Goal: Task Accomplishment & Management: Complete application form

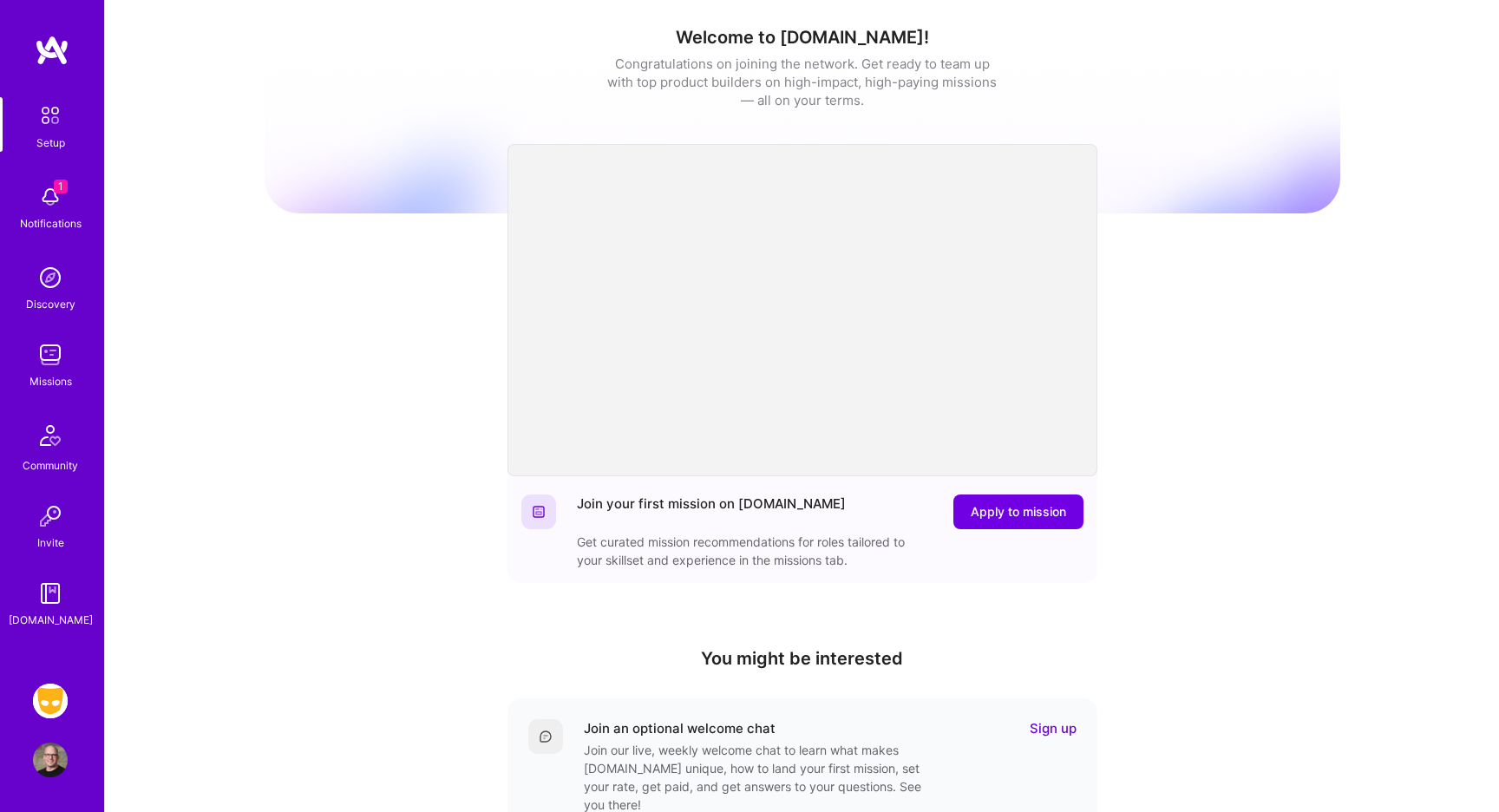
click at [52, 700] on img at bounding box center [50, 700] width 35 height 35
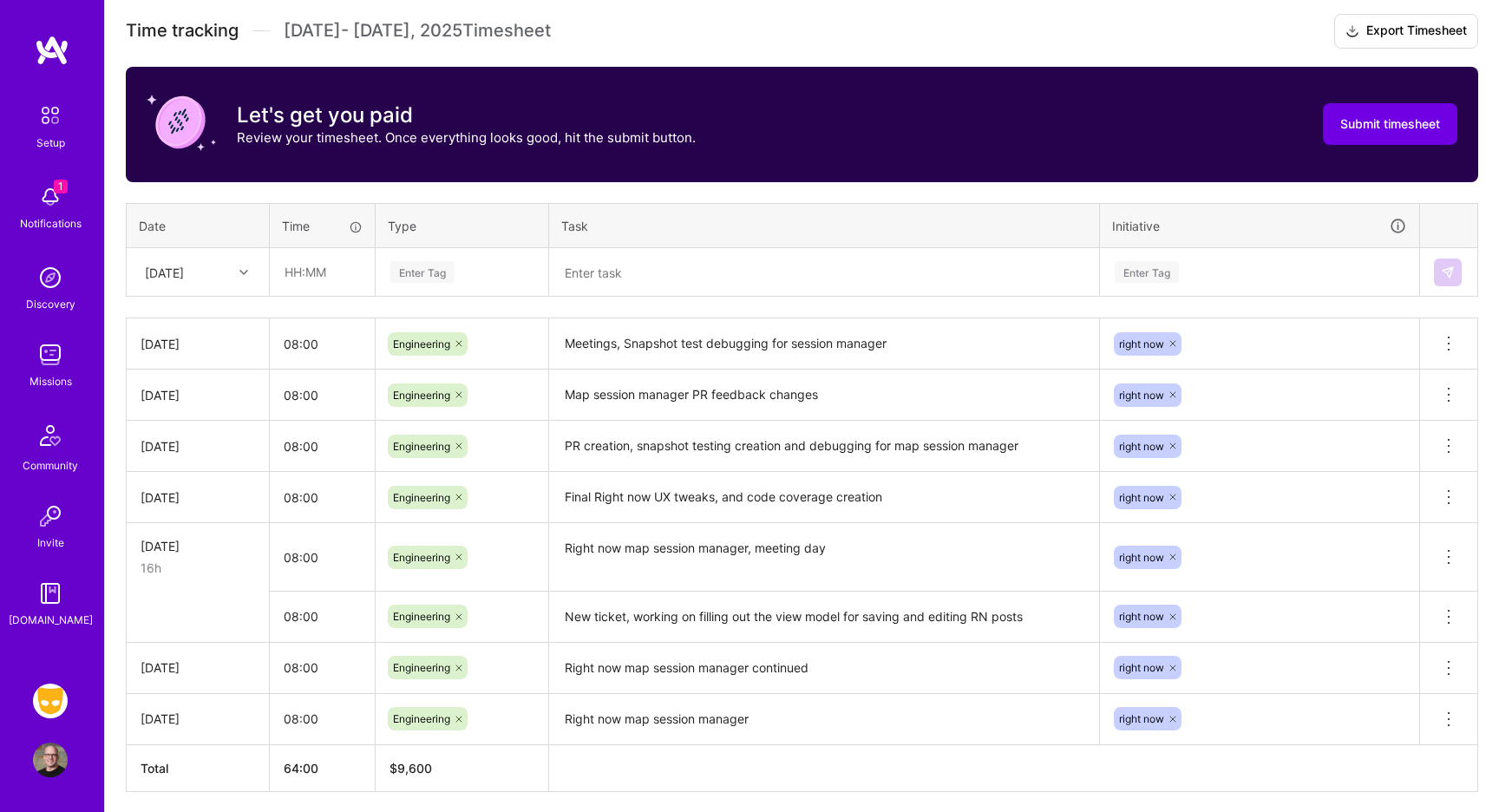
scroll to position [499, 0]
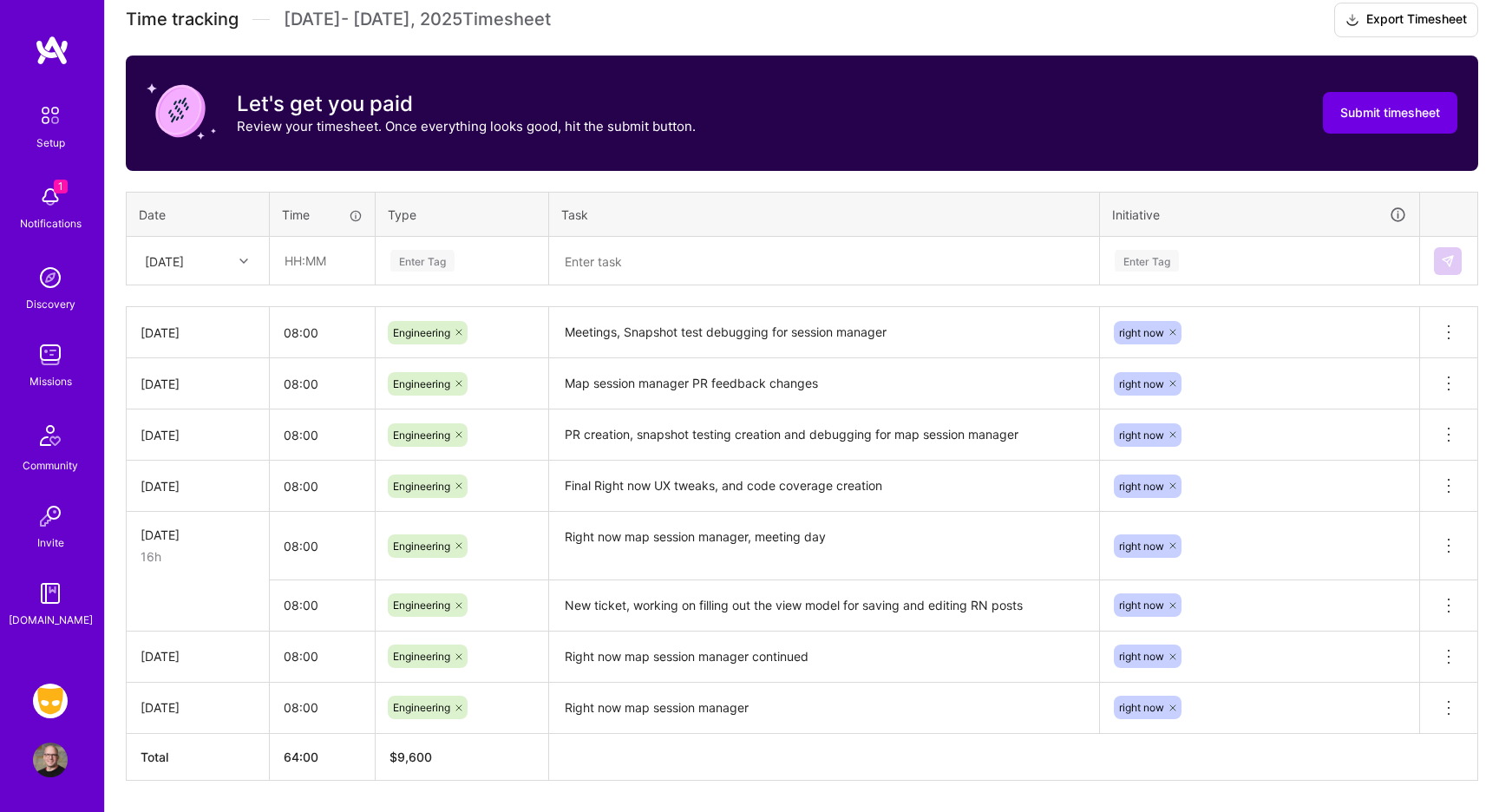
click at [693, 606] on textarea "New ticket, working on filling out the view model for saving and editing RN pos…" at bounding box center [824, 606] width 546 height 48
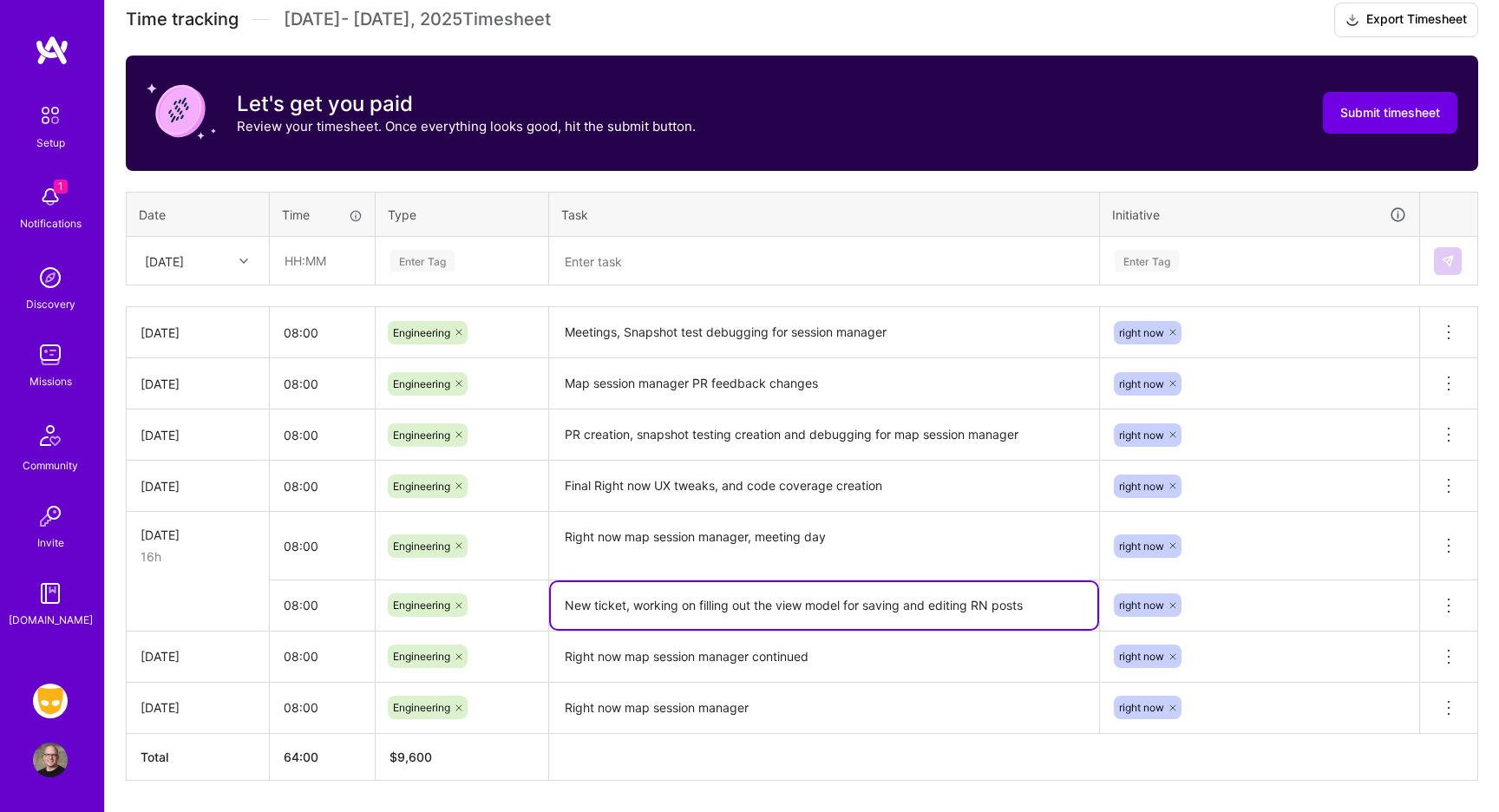
click at [693, 606] on textarea "New ticket, working on filling out the view model for saving and editing RN pos…" at bounding box center [824, 605] width 546 height 47
click at [1446, 599] on icon at bounding box center [1447, 605] width 20 height 20
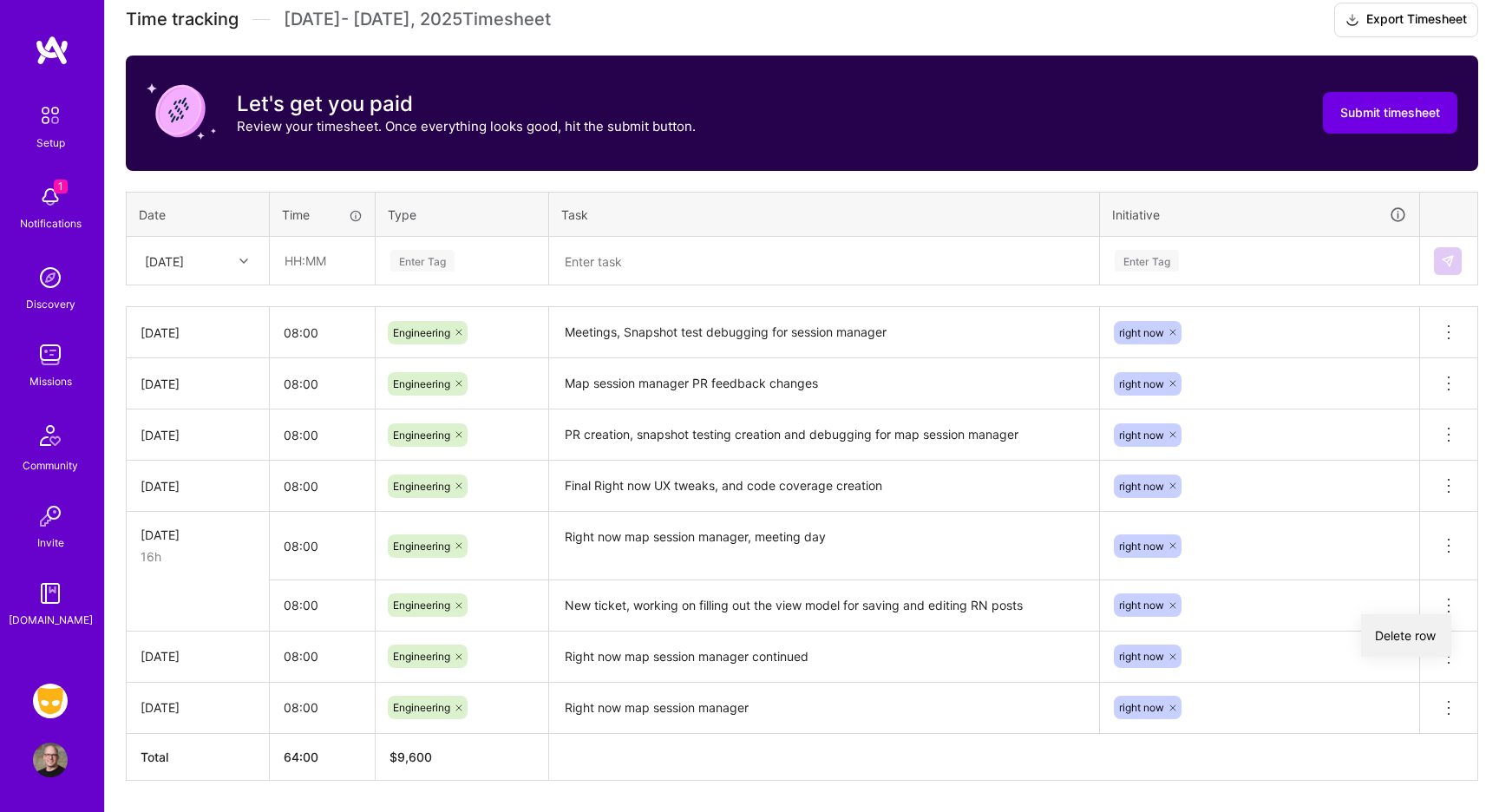
click at [1411, 634] on button "Delete row" at bounding box center [1406, 635] width 91 height 43
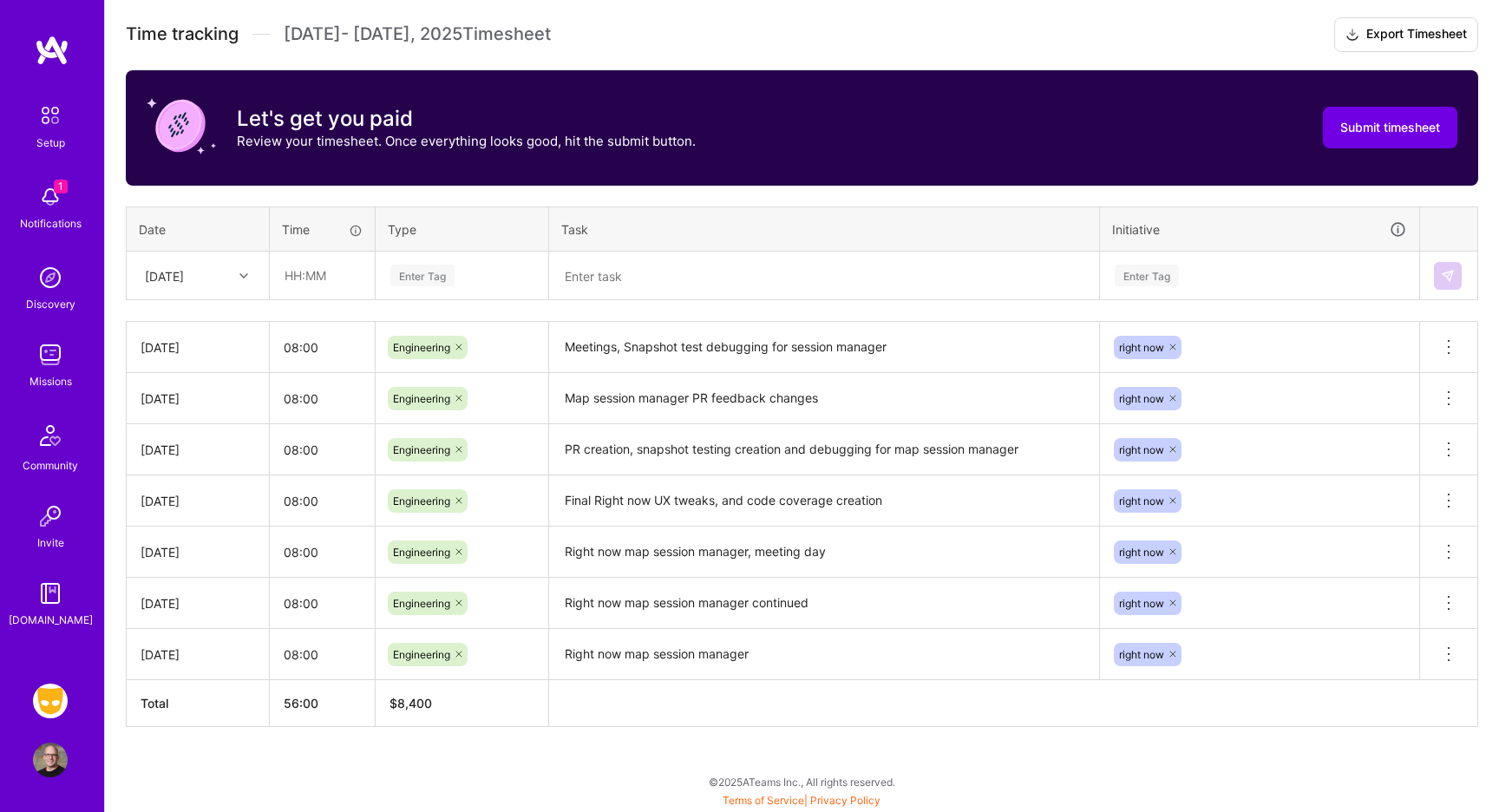
scroll to position [485, 0]
click at [234, 277] on div at bounding box center [246, 275] width 27 height 22
click at [210, 517] on div "[DATE]" at bounding box center [197, 521] width 140 height 32
click at [329, 290] on input "text" at bounding box center [323, 275] width 103 height 46
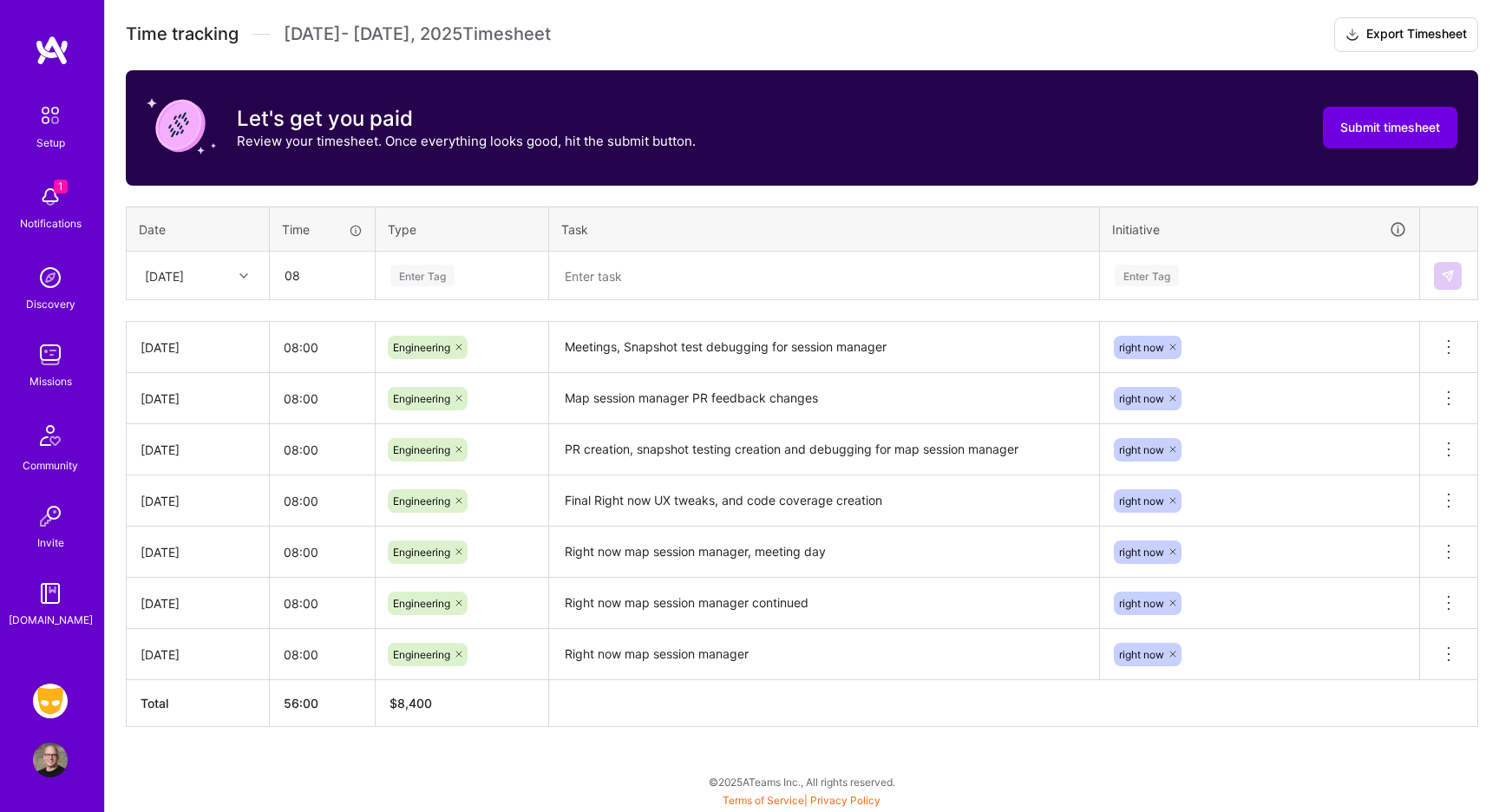
type input "08:00"
type input "enginee"
click at [419, 322] on span "Engineering" at bounding box center [422, 332] width 75 height 23
click at [576, 279] on textarea at bounding box center [824, 275] width 546 height 45
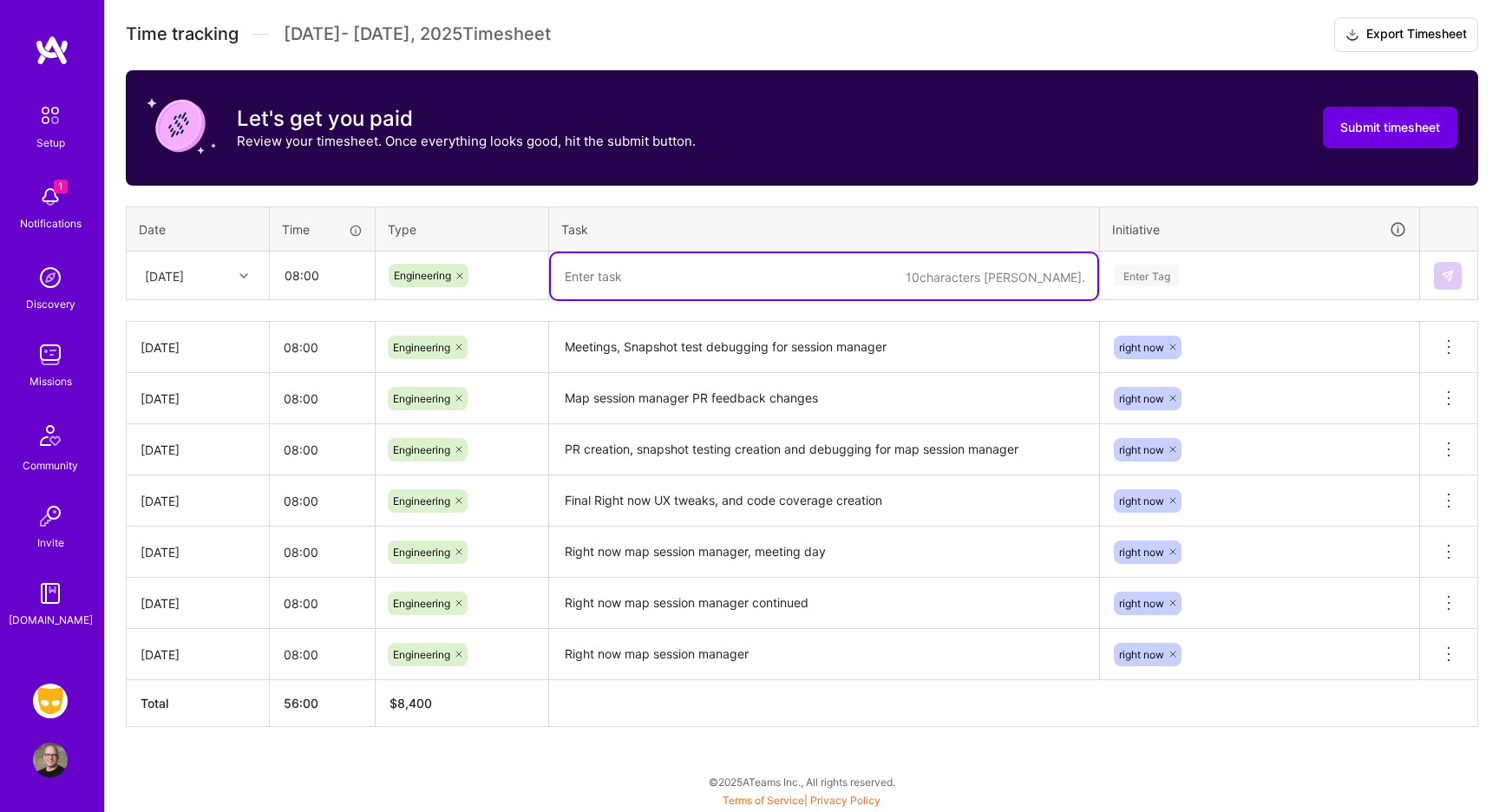
paste textarea "New ticket, working on filling out the view model for saving and editing RN pos…"
type textarea "New ticket, working on filling out the view model for saving and editing RN pos…"
click at [1218, 271] on div "Enter Tag" at bounding box center [1259, 275] width 293 height 21
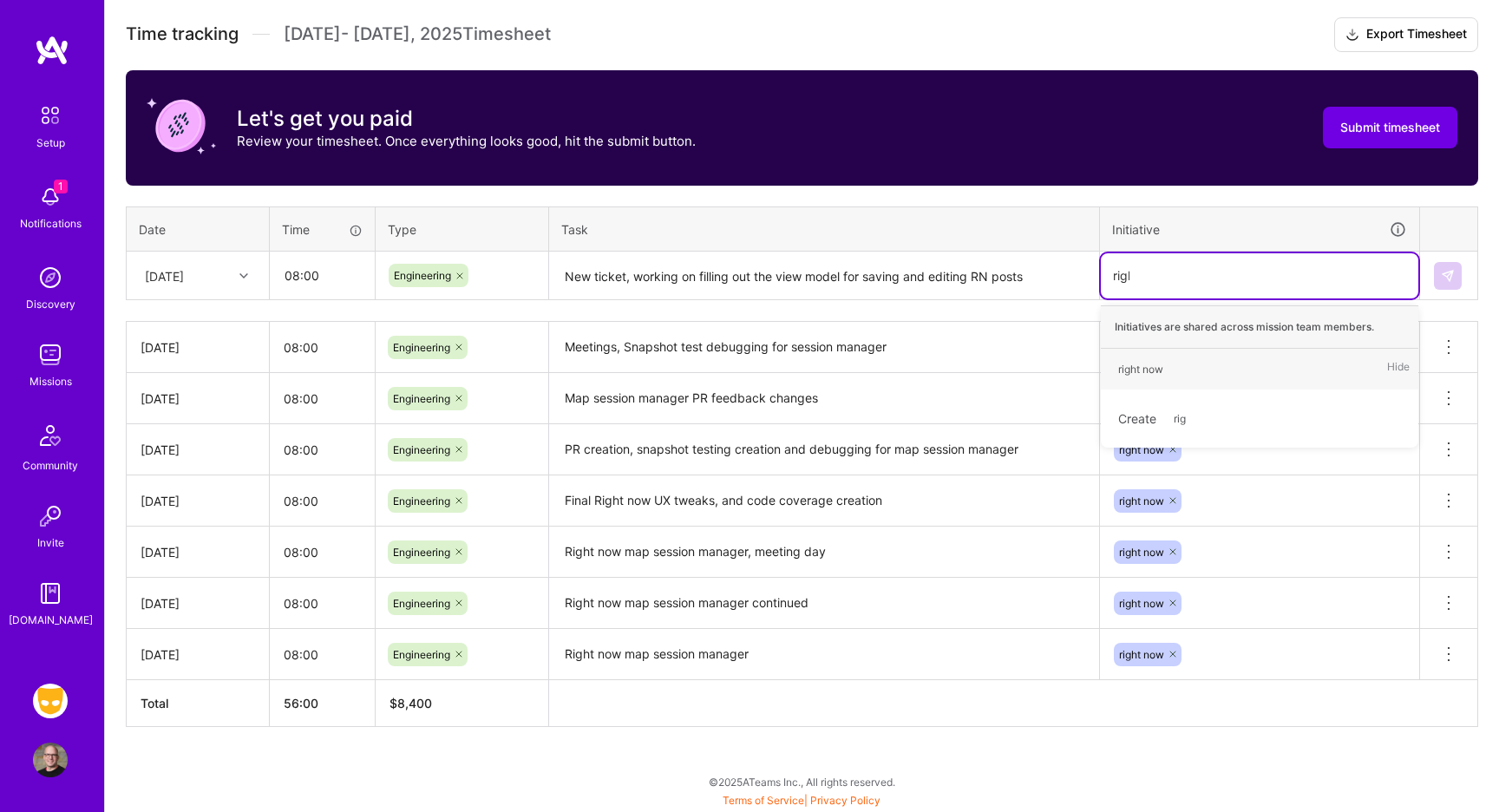
type input "right"
click at [1139, 369] on div "right now" at bounding box center [1140, 369] width 45 height 18
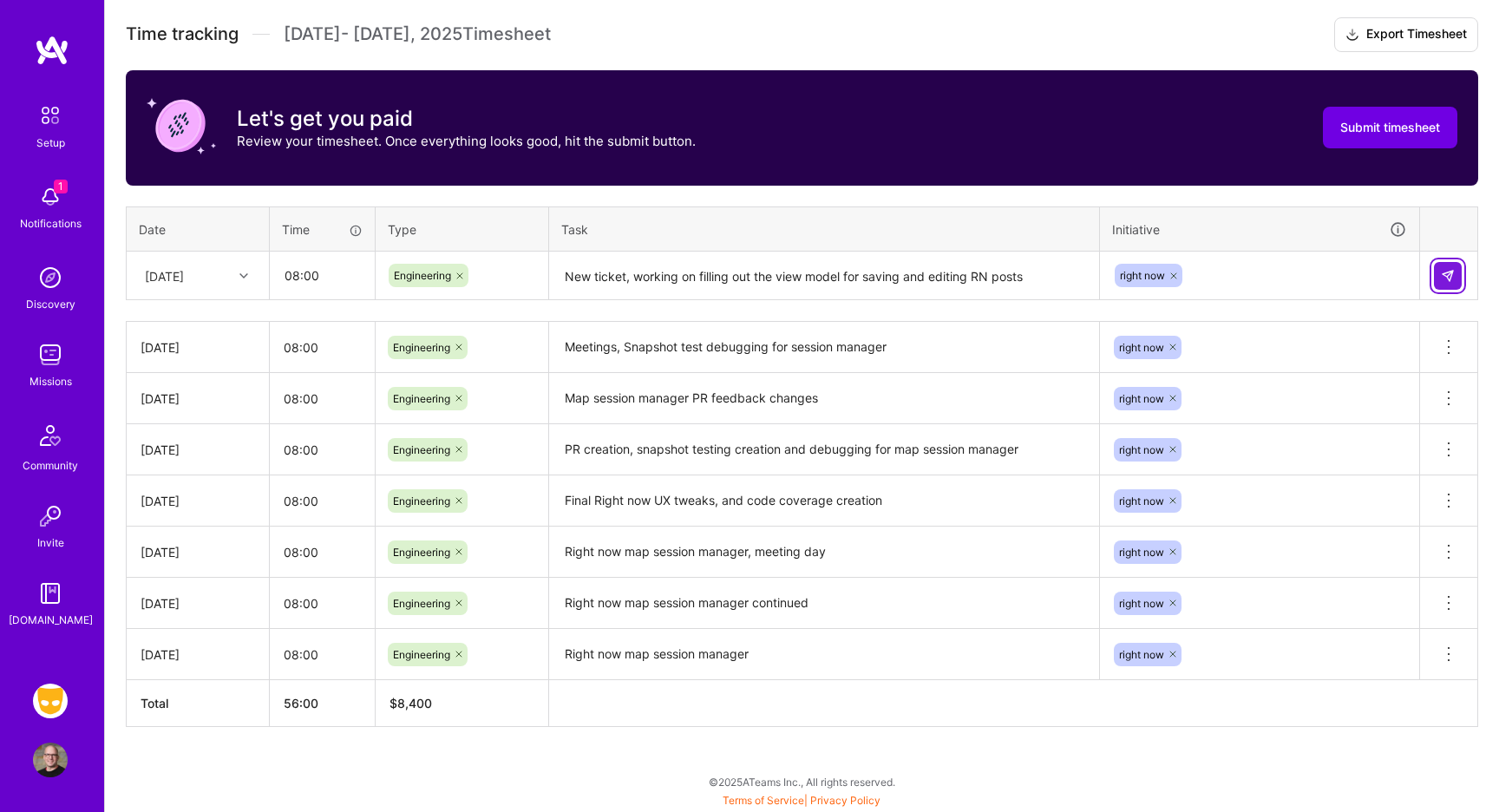
click at [1450, 274] on img at bounding box center [1447, 276] width 14 height 14
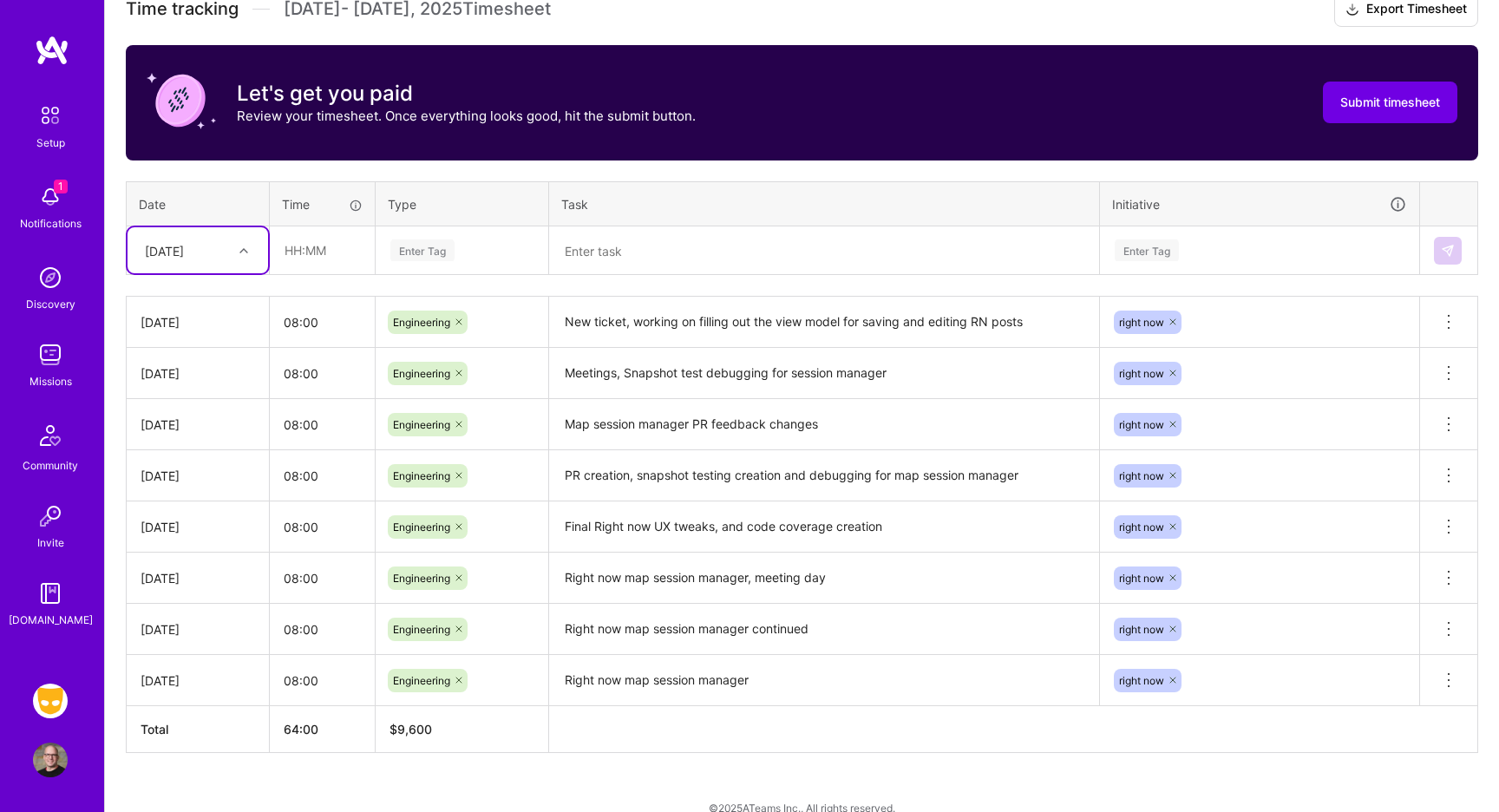
scroll to position [510, 0]
click at [246, 251] on icon at bounding box center [243, 251] width 9 height 9
click at [191, 487] on div "[DATE]" at bounding box center [197, 489] width 140 height 32
click at [333, 262] on input "text" at bounding box center [323, 251] width 103 height 46
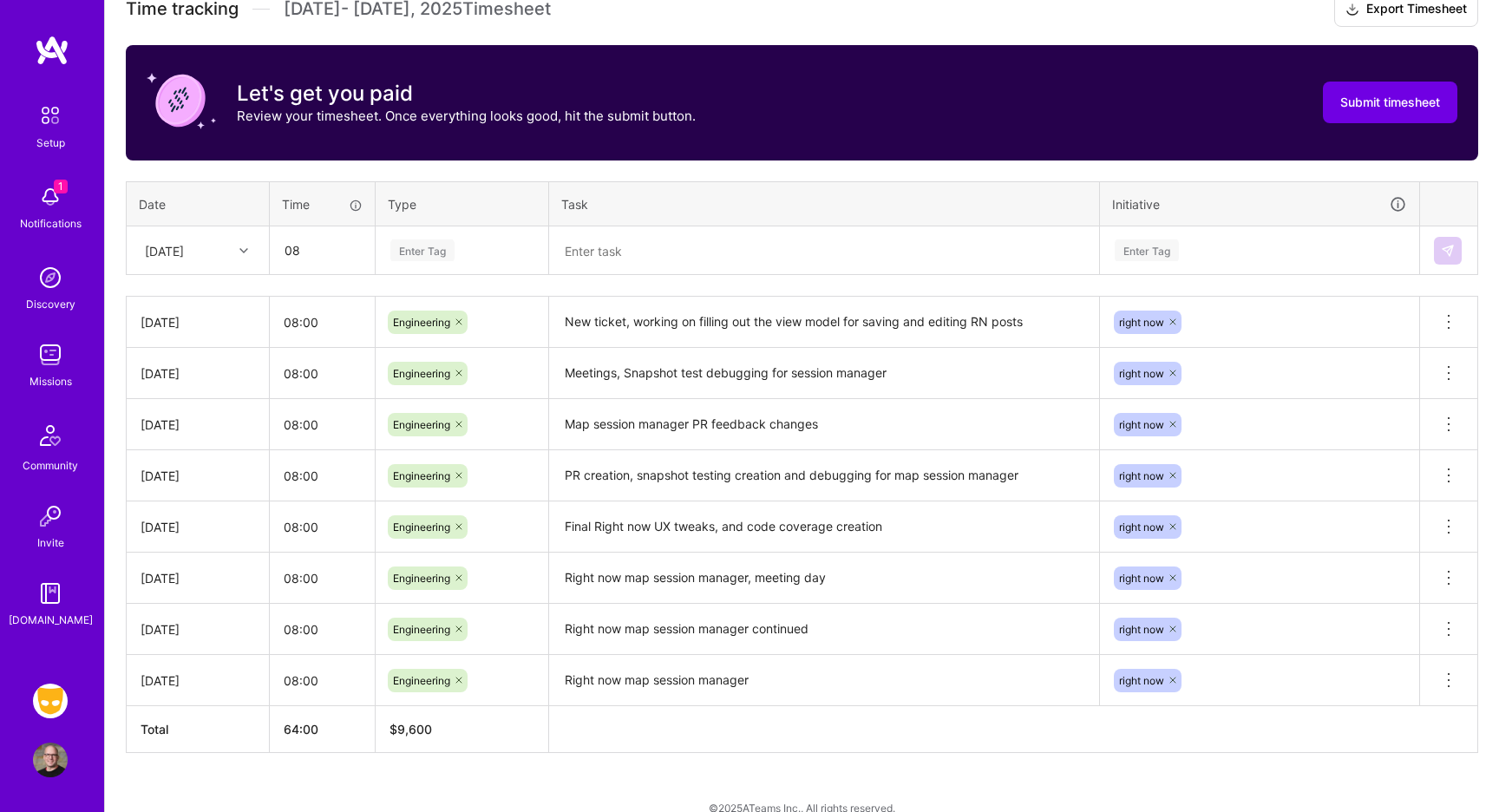
type input "08:00"
type input "engine"
click at [408, 312] on span "Engineering" at bounding box center [422, 307] width 75 height 23
click at [602, 250] on textarea at bounding box center [824, 251] width 546 height 46
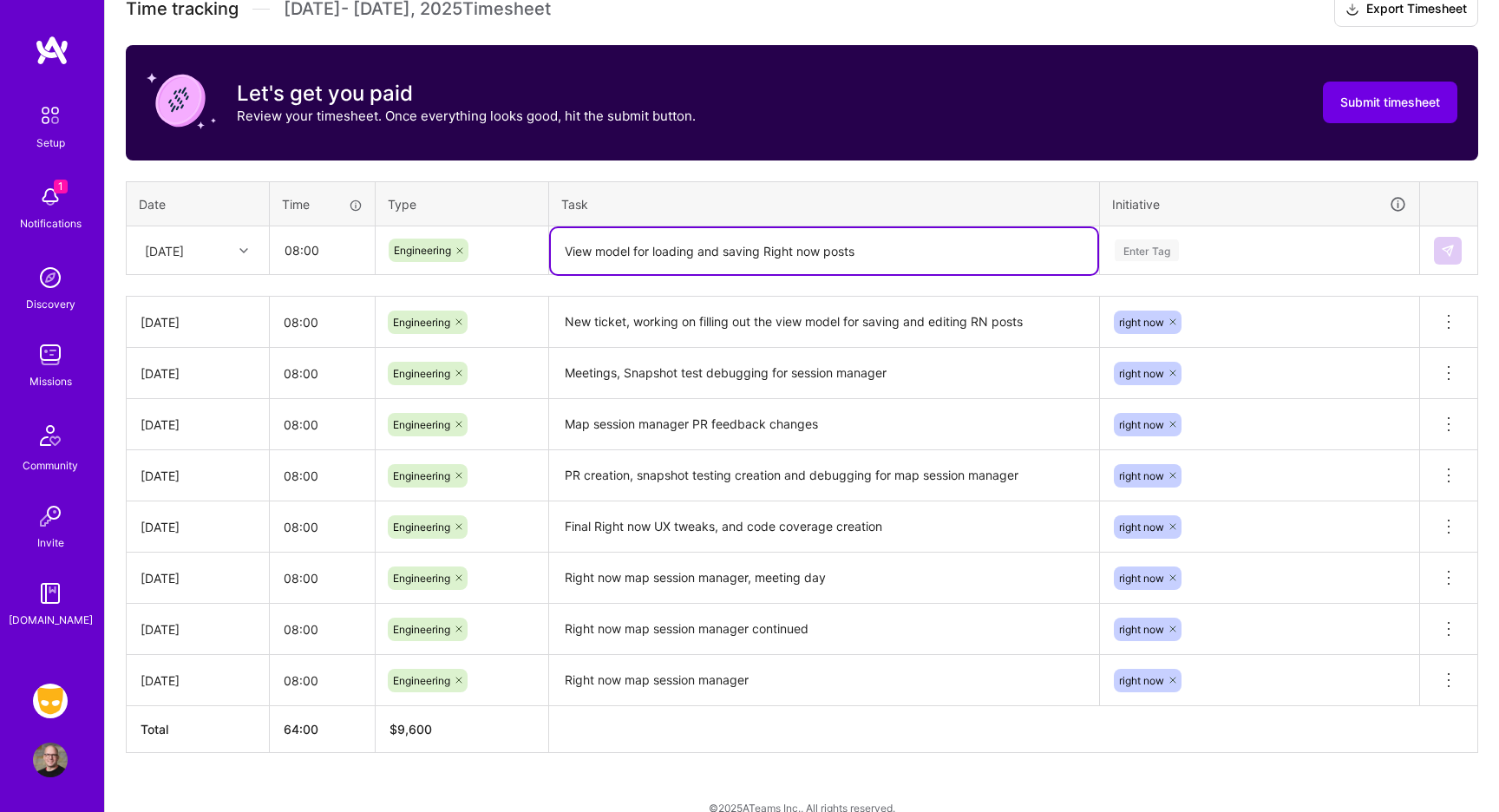
type textarea "View model for loading and saving Right now posts"
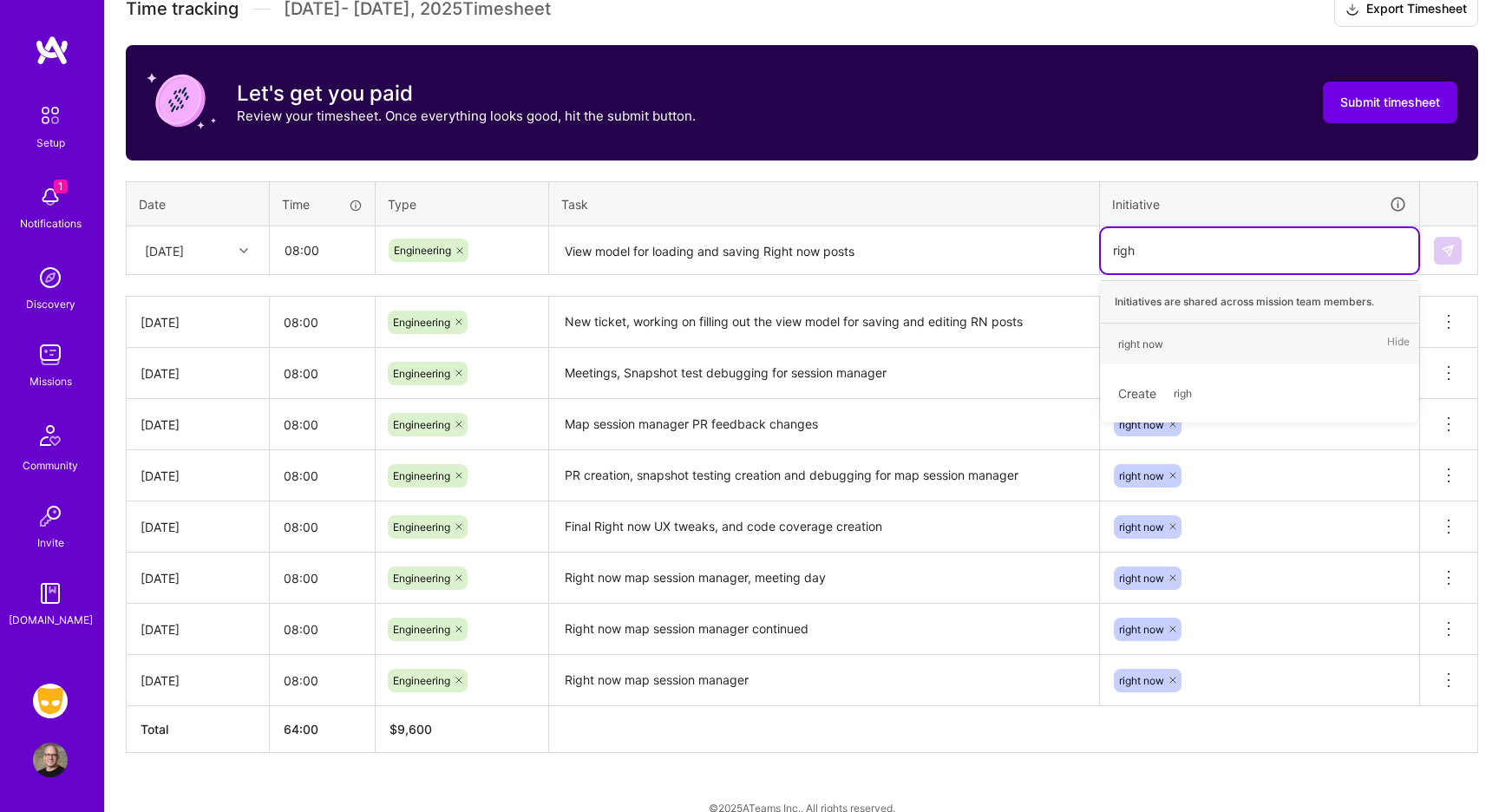
type input "right"
click at [1134, 339] on div "right now" at bounding box center [1140, 344] width 45 height 18
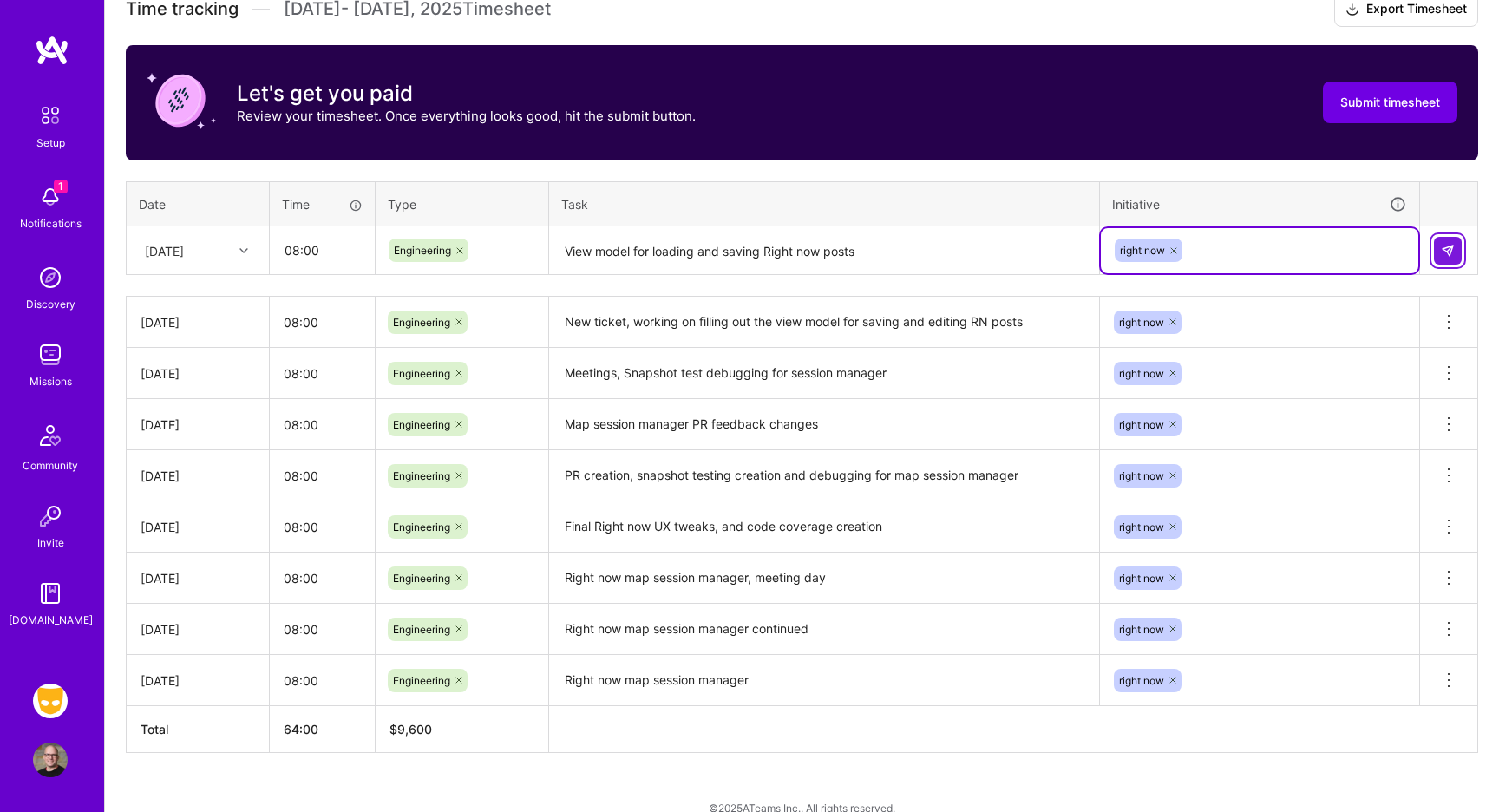
click at [1449, 251] on img at bounding box center [1447, 251] width 14 height 14
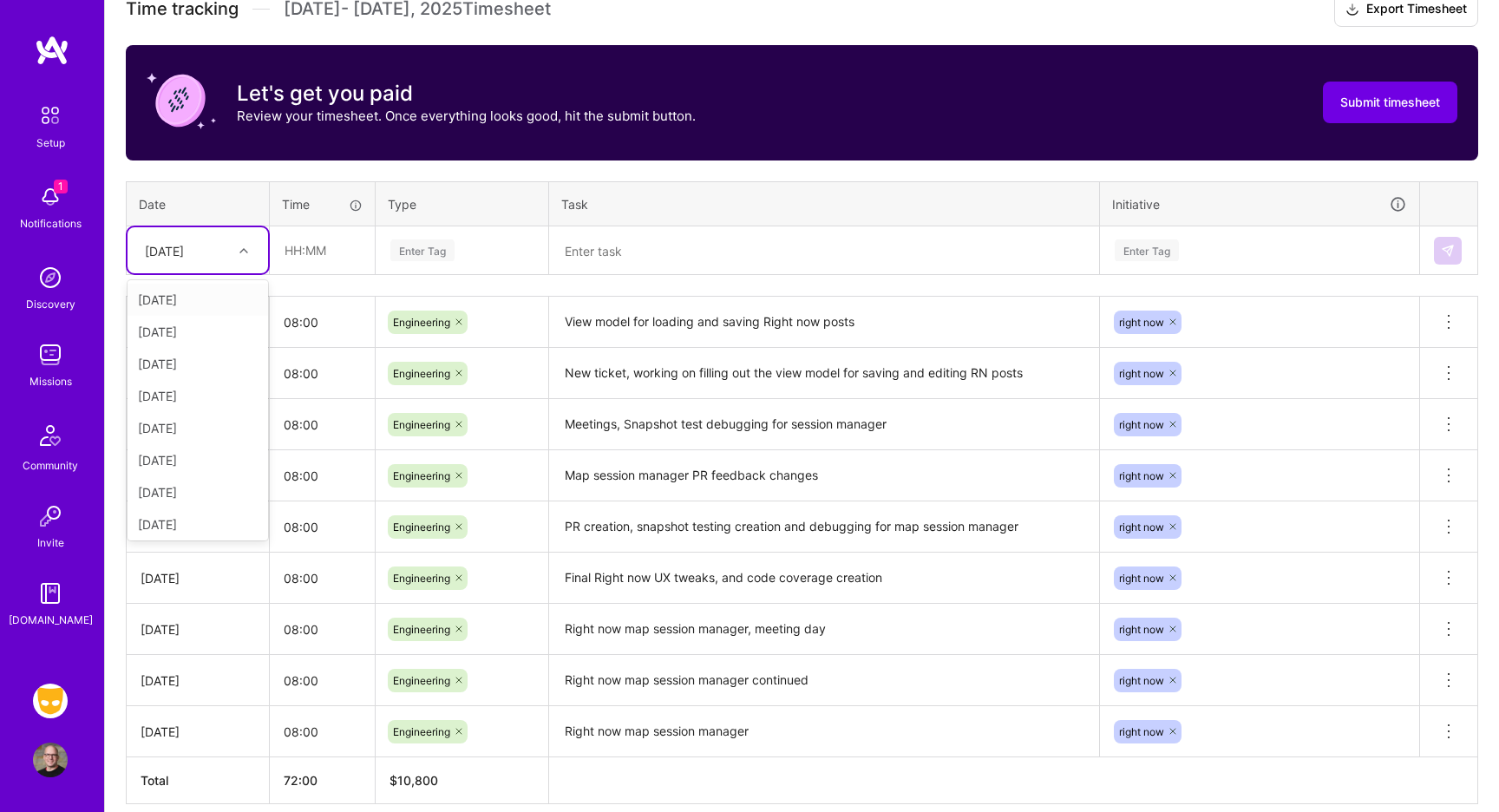
click at [247, 252] on icon at bounding box center [243, 251] width 9 height 9
click at [225, 292] on div "[DATE]" at bounding box center [197, 299] width 140 height 32
click at [323, 249] on input "text" at bounding box center [323, 251] width 103 height 46
type input "08:00"
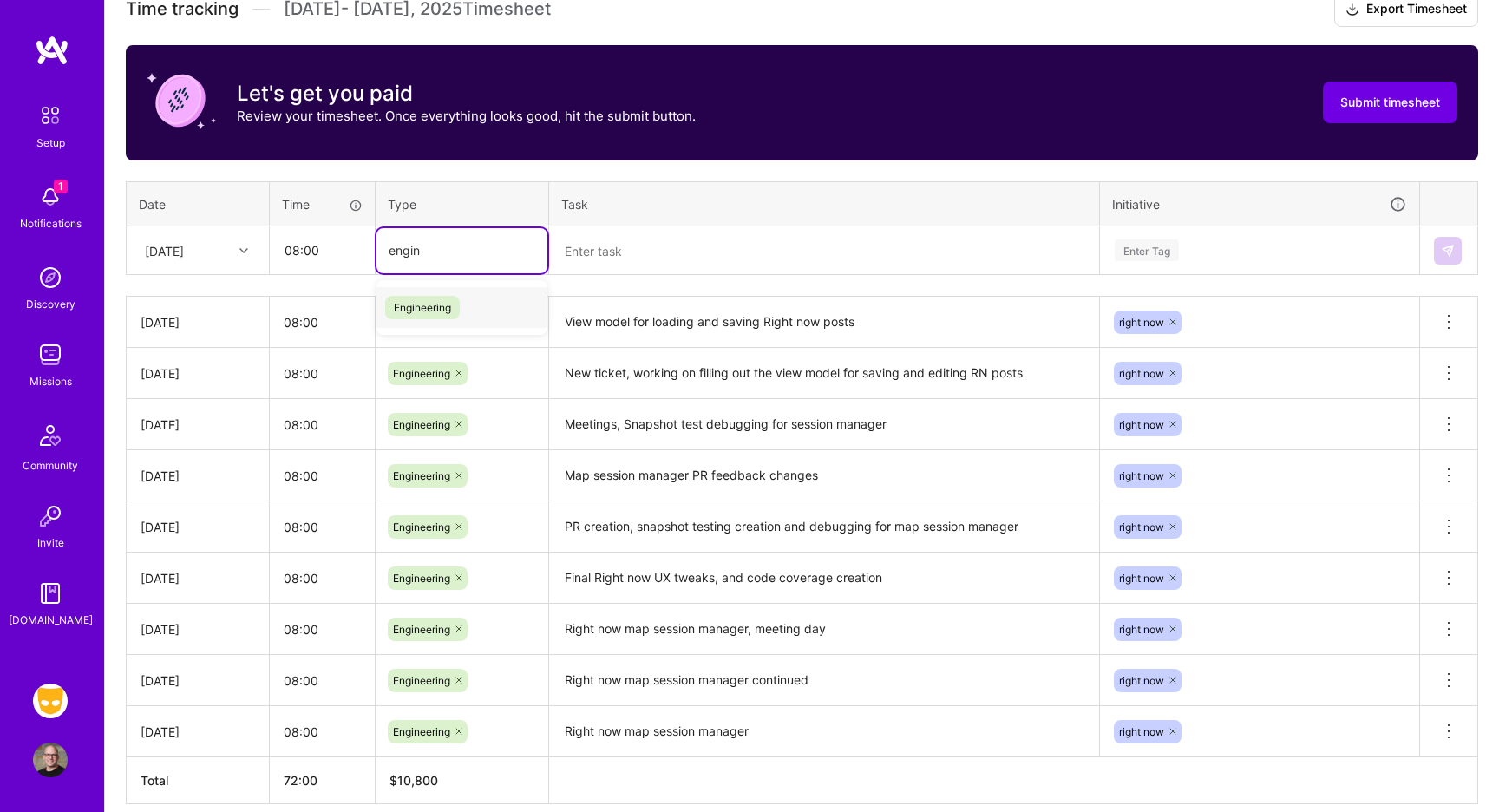
type input "engine"
click at [419, 311] on span "Engineering" at bounding box center [422, 307] width 75 height 23
click at [613, 259] on textarea at bounding box center [824, 251] width 546 height 46
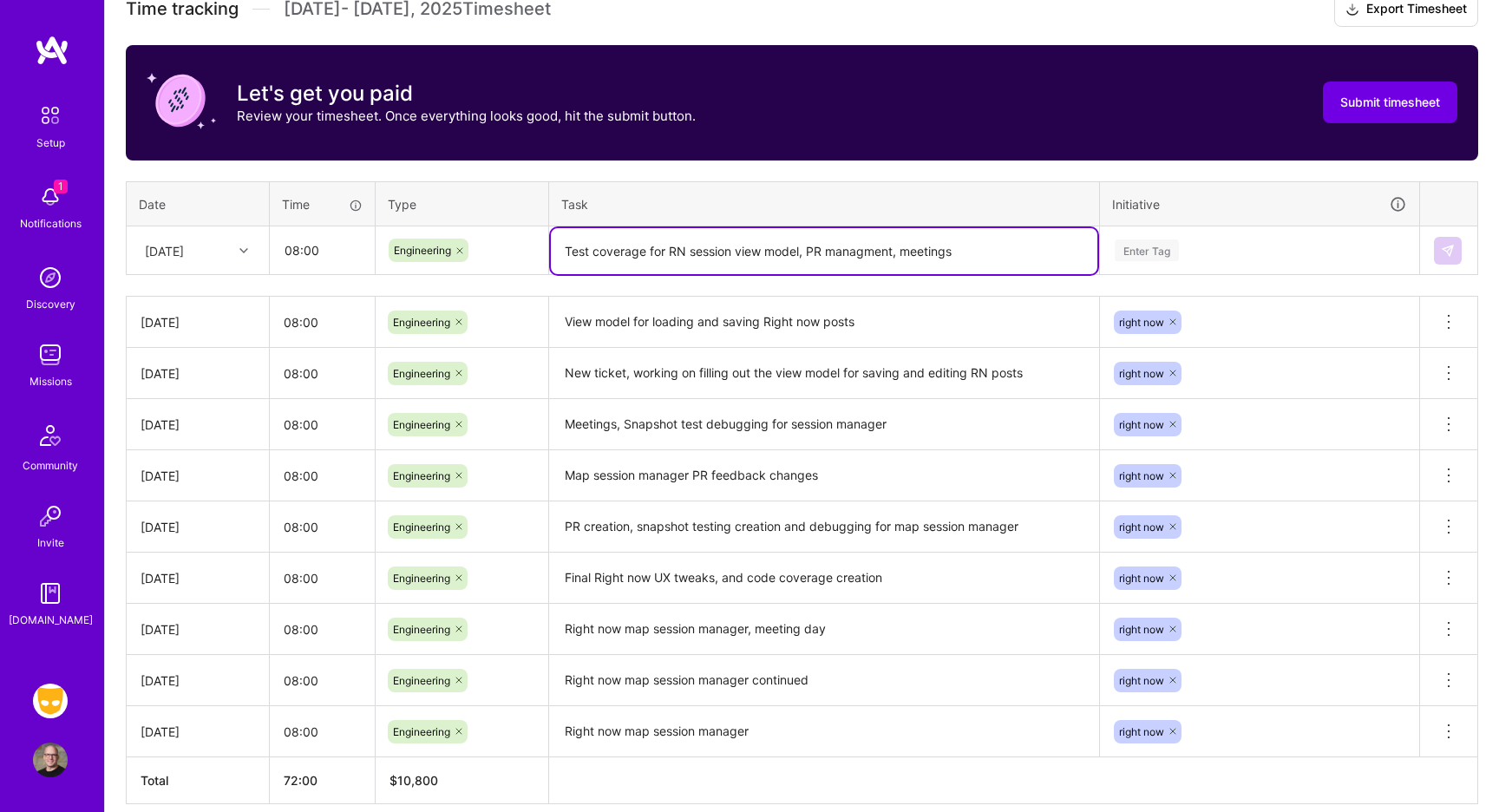
type textarea "Test coverage for RN session view model, PR managment, meetings"
click at [1146, 256] on div "Enter Tag" at bounding box center [1146, 250] width 64 height 27
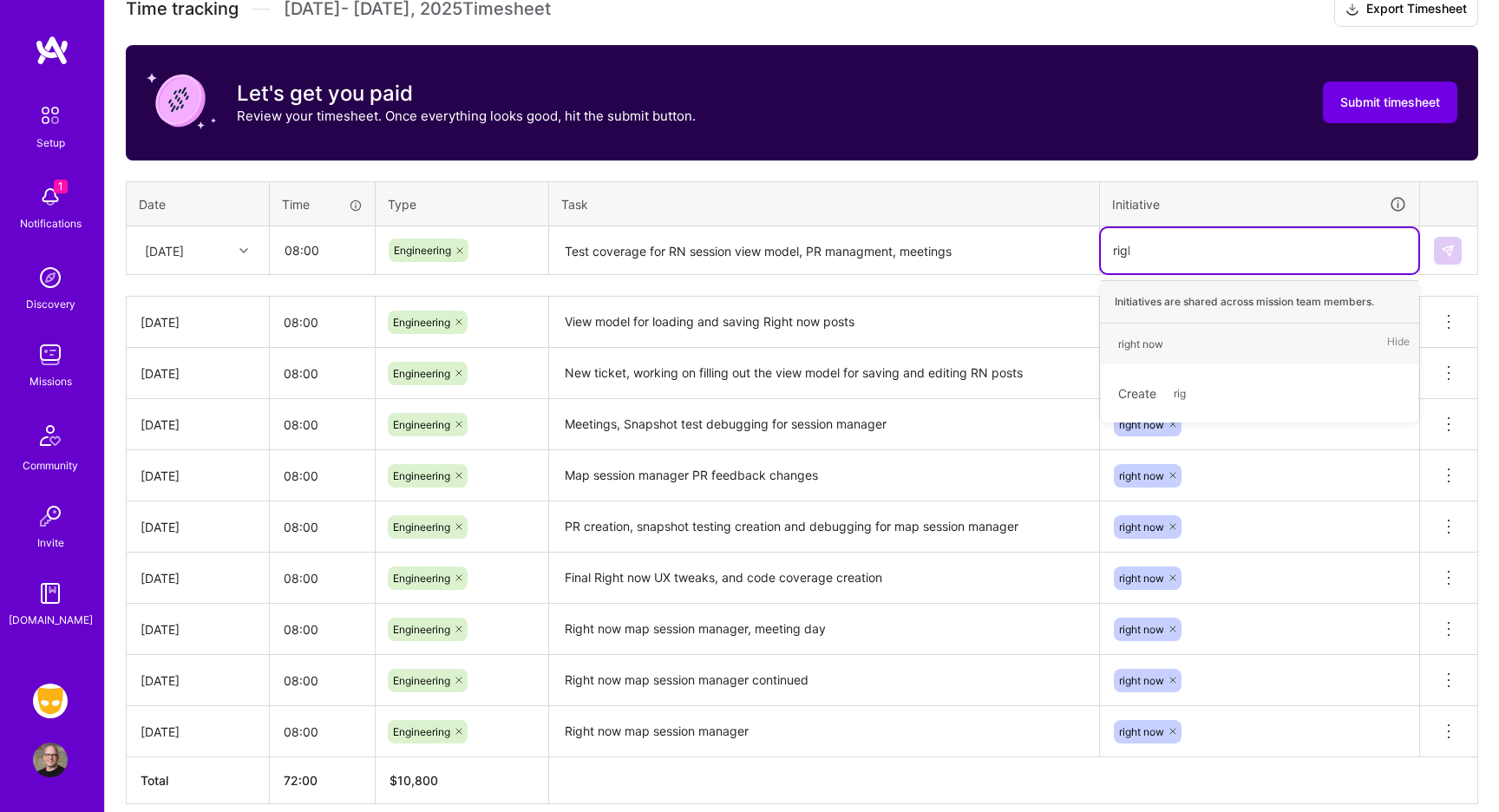
type input "right"
click at [1160, 339] on div "right now" at bounding box center [1140, 344] width 45 height 18
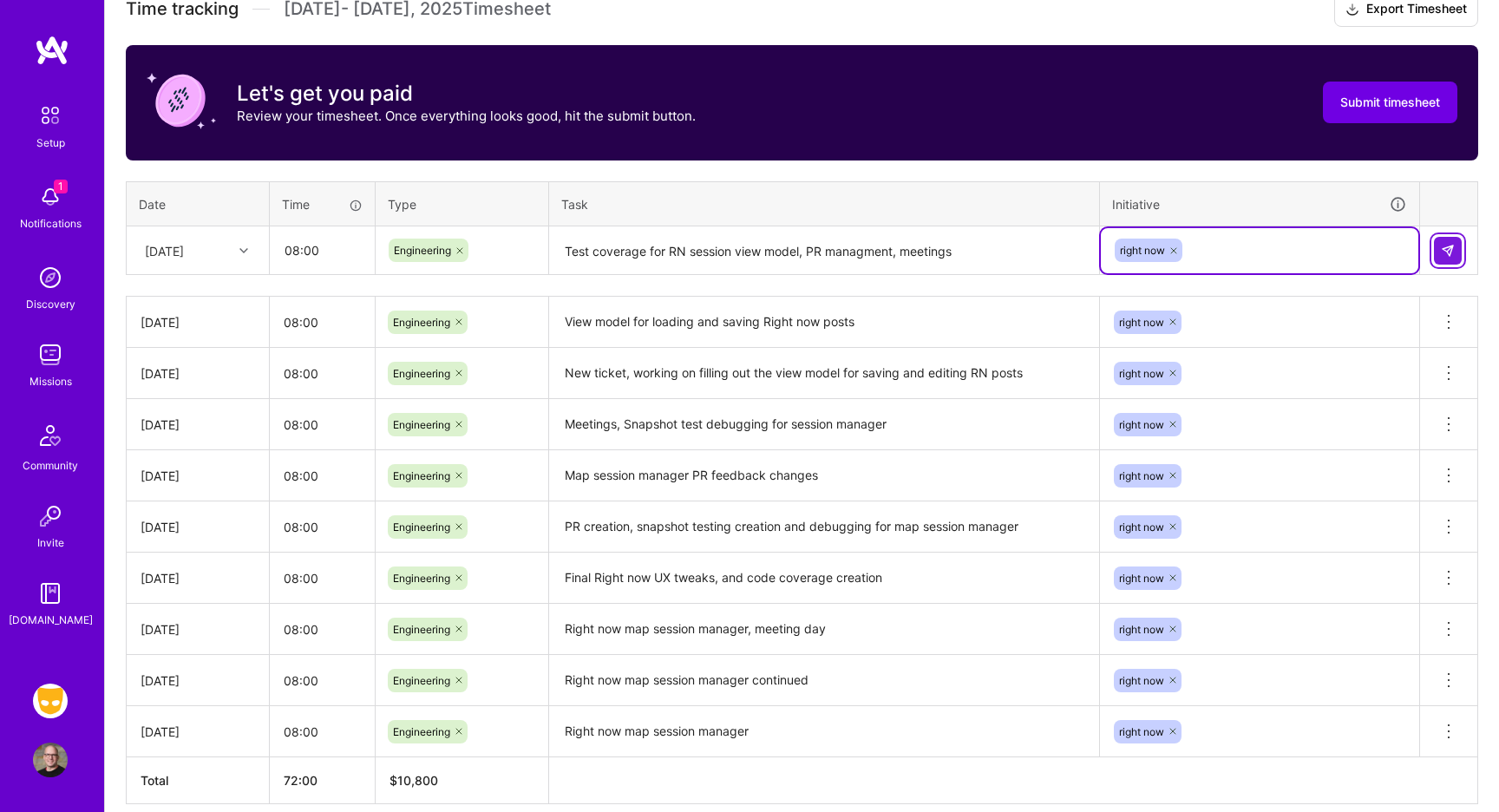
click at [1453, 248] on img at bounding box center [1447, 251] width 14 height 14
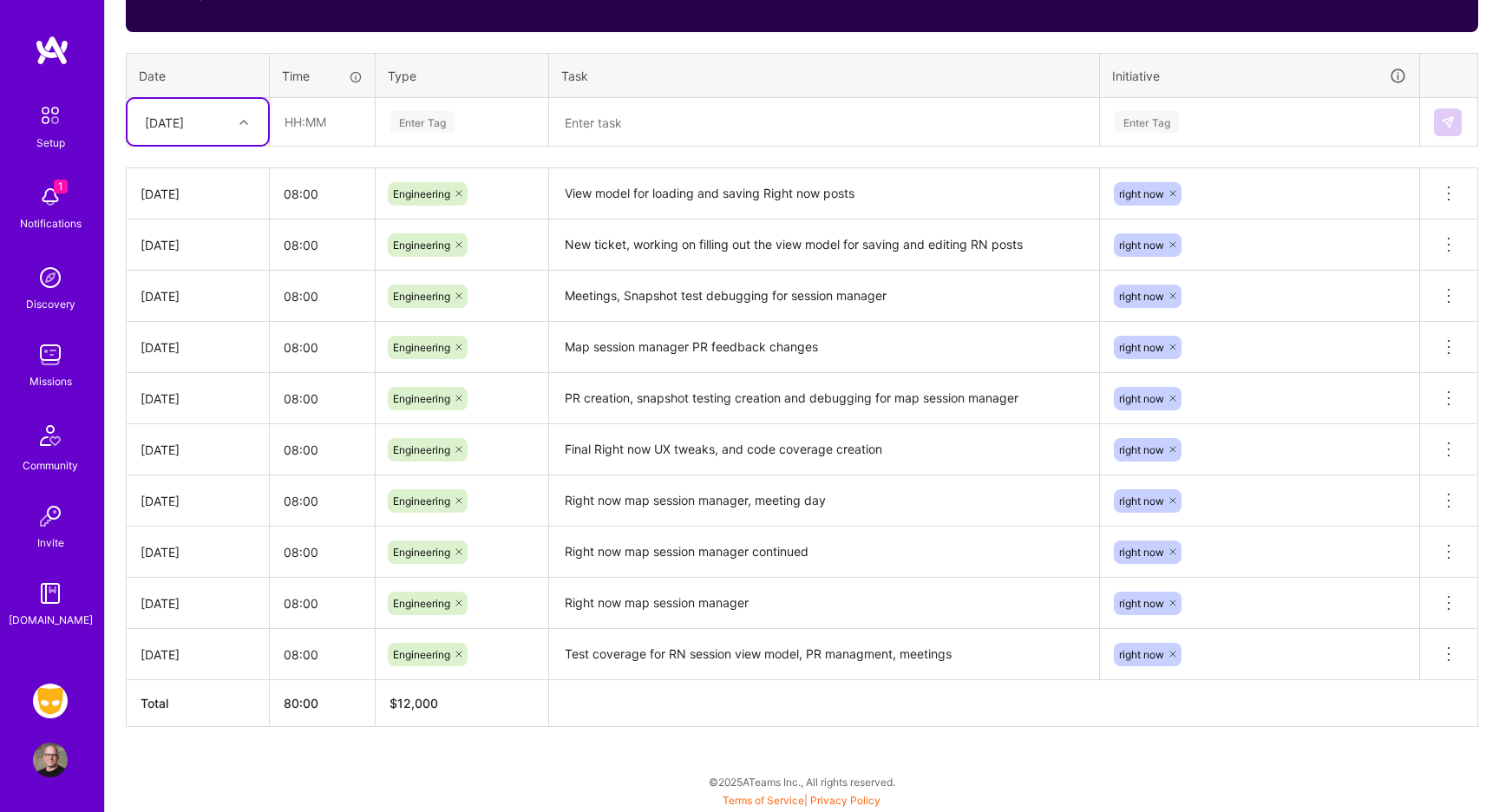
scroll to position [638, 0]
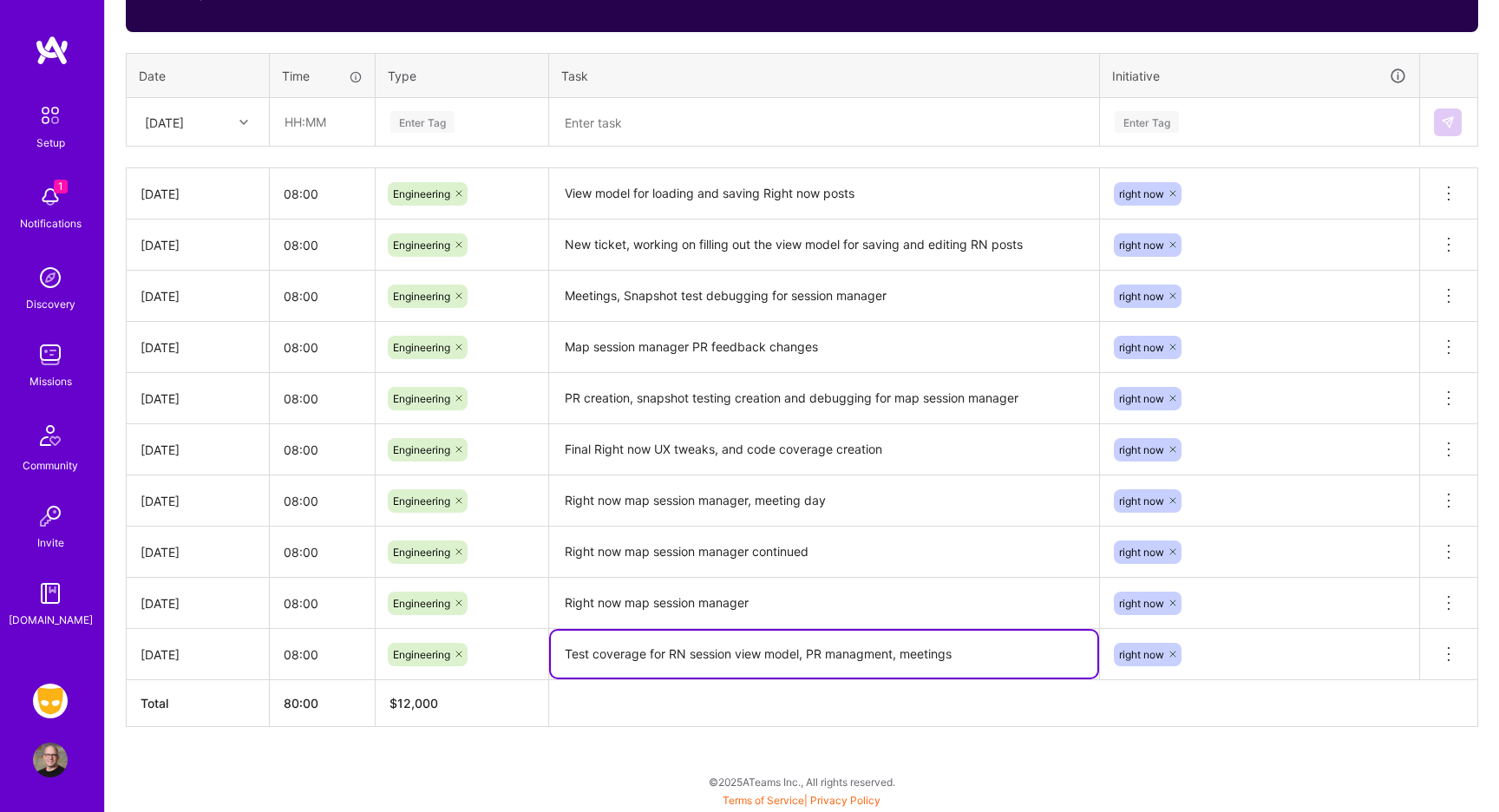
click at [740, 664] on textarea "Test coverage for RN session view model, PR managment, meetings" at bounding box center [824, 654] width 546 height 47
click at [1451, 657] on icon at bounding box center [1447, 653] width 20 height 20
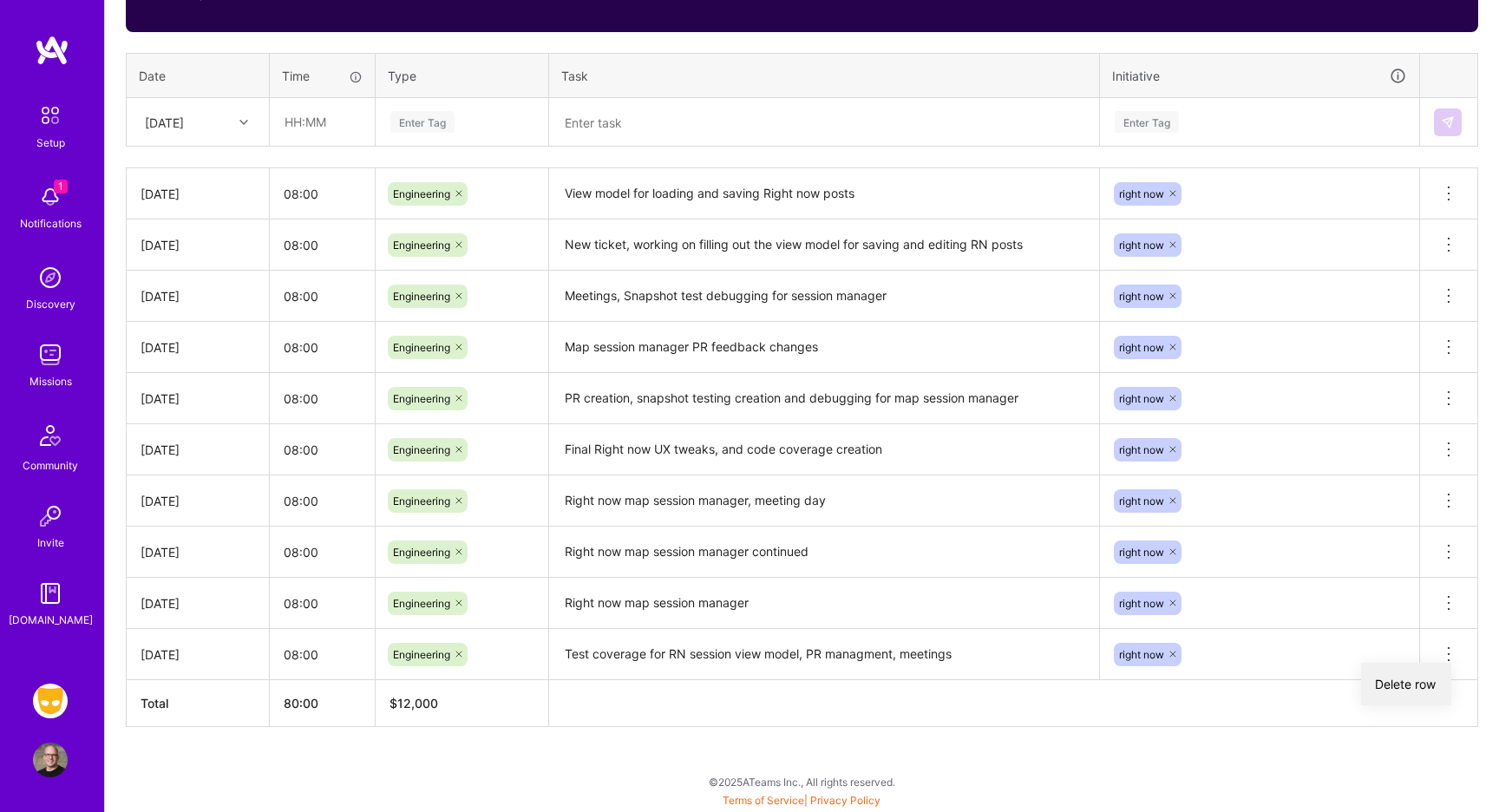
click at [1429, 686] on button "Delete row" at bounding box center [1406, 684] width 91 height 43
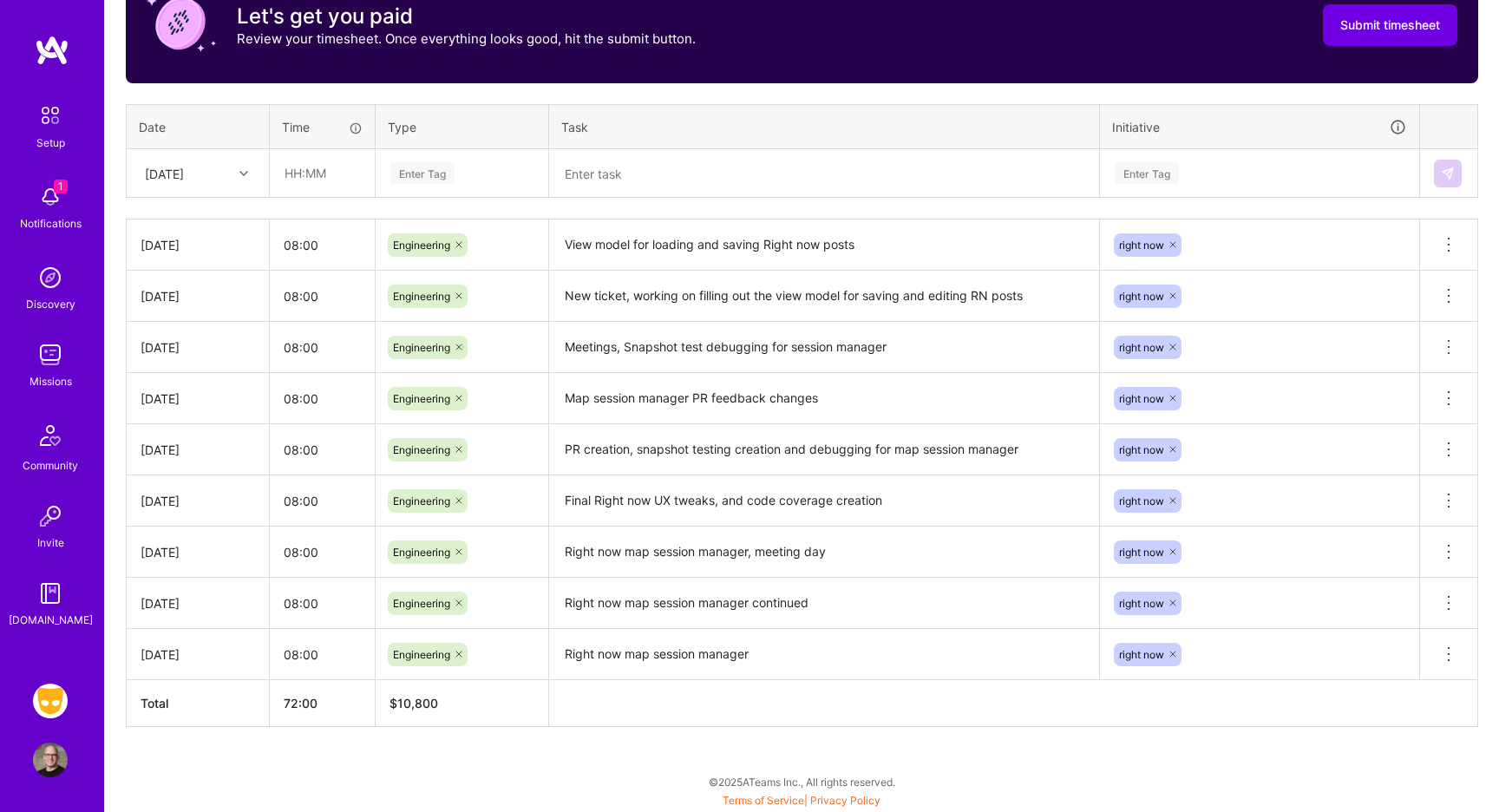
scroll to position [587, 0]
click at [246, 171] on icon at bounding box center [243, 173] width 9 height 9
click at [203, 442] on div "[DATE]" at bounding box center [197, 443] width 140 height 32
click at [316, 175] on input "text" at bounding box center [323, 173] width 103 height 46
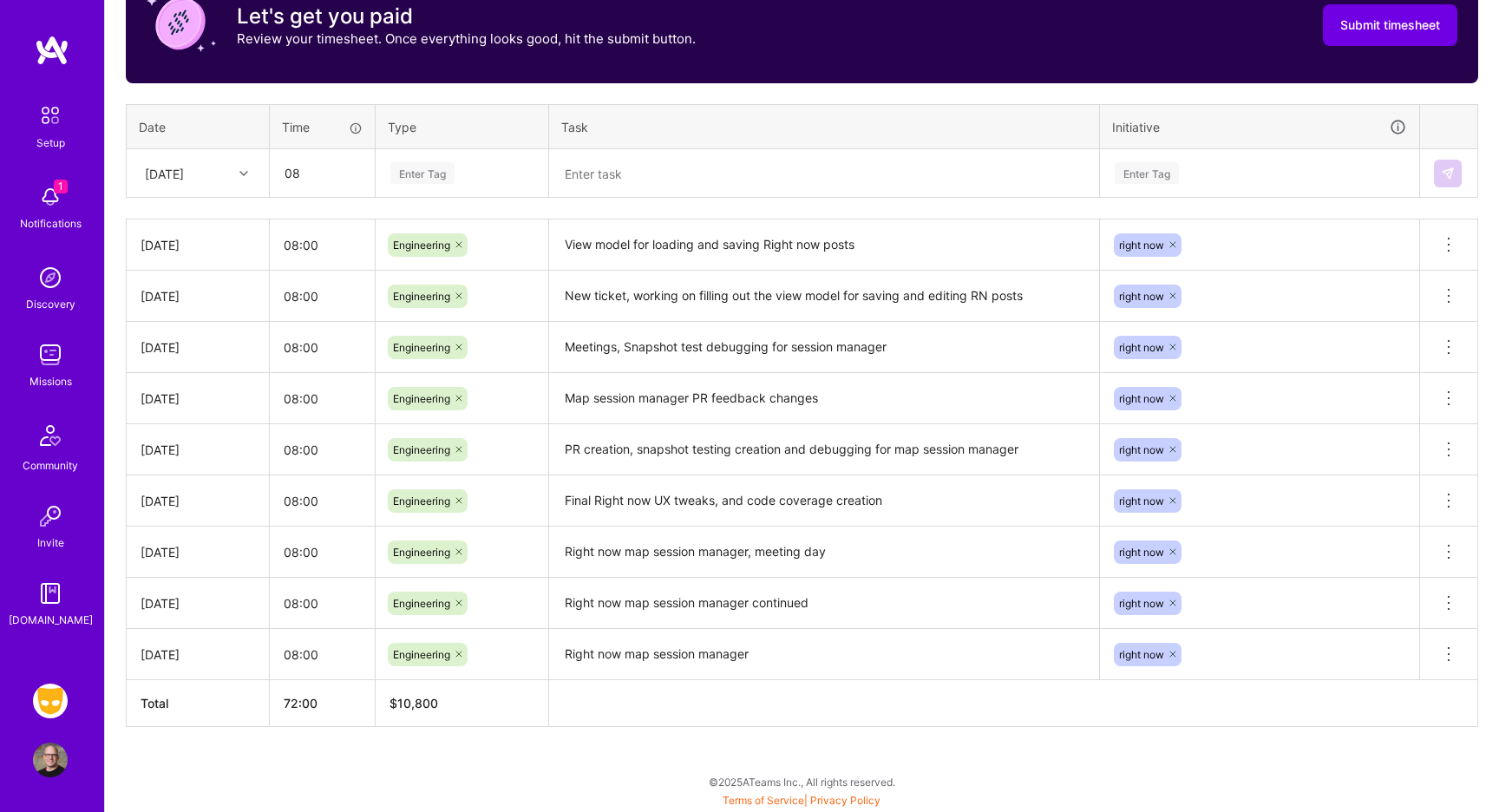
type input "08:00"
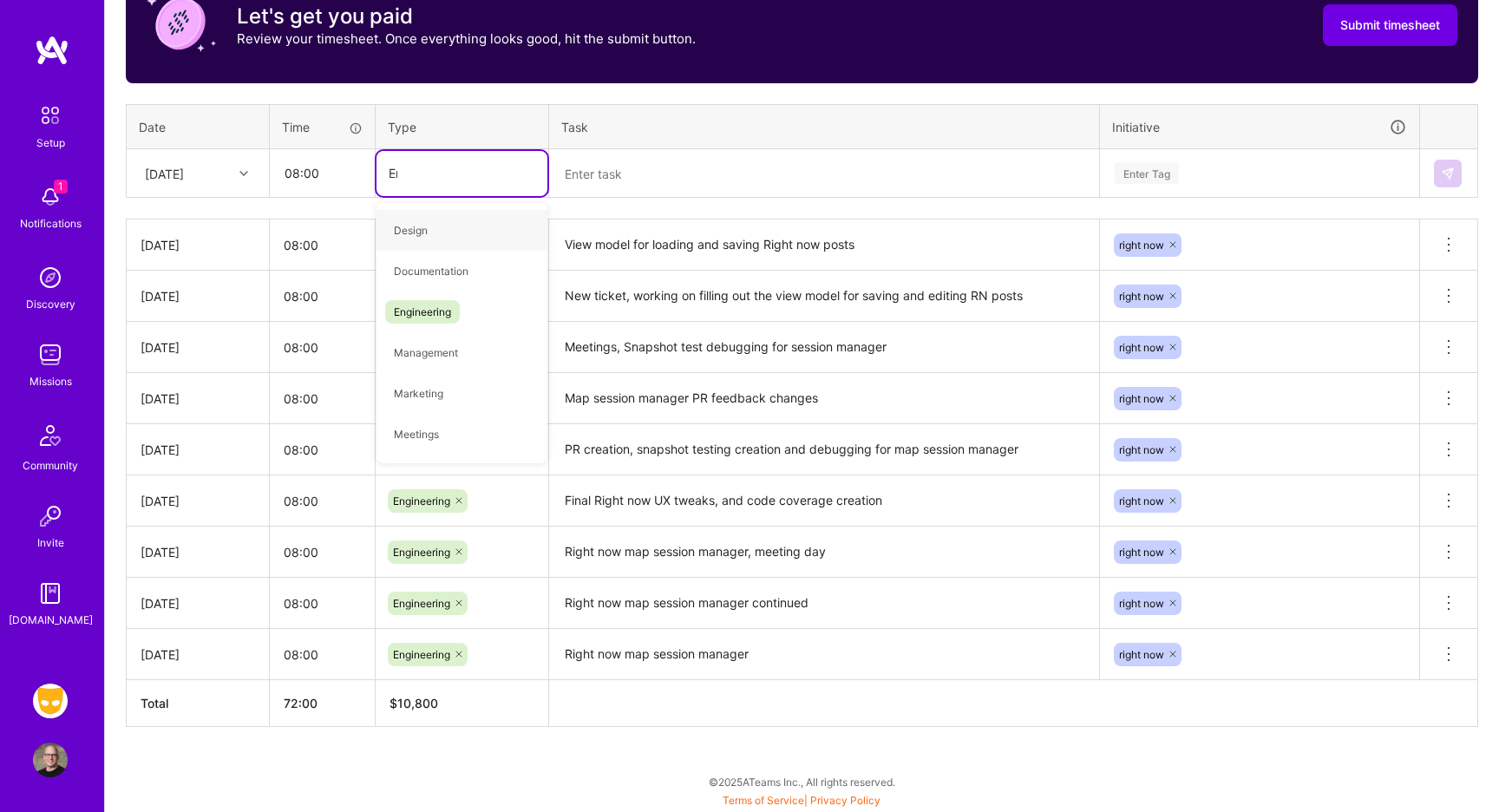
type input "Eng"
click at [412, 235] on span "Engineering" at bounding box center [422, 230] width 75 height 23
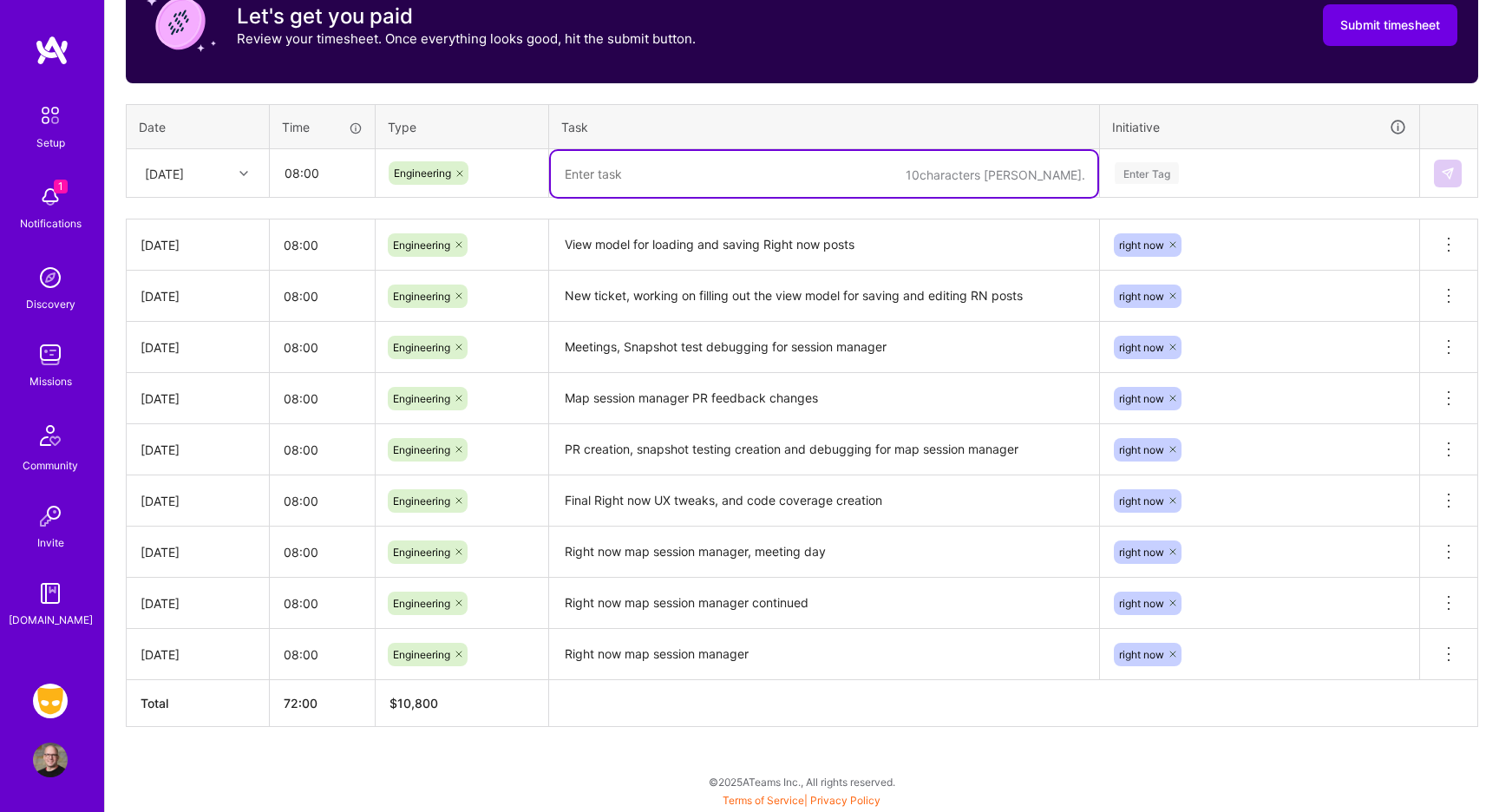
click at [576, 181] on textarea at bounding box center [824, 174] width 546 height 46
paste textarea "Test coverage for RN session view model, PR managment, meetings"
type textarea "Test coverage for RN session view model, PR managment, meetings"
click at [1160, 173] on div "Enter Tag" at bounding box center [1146, 173] width 64 height 27
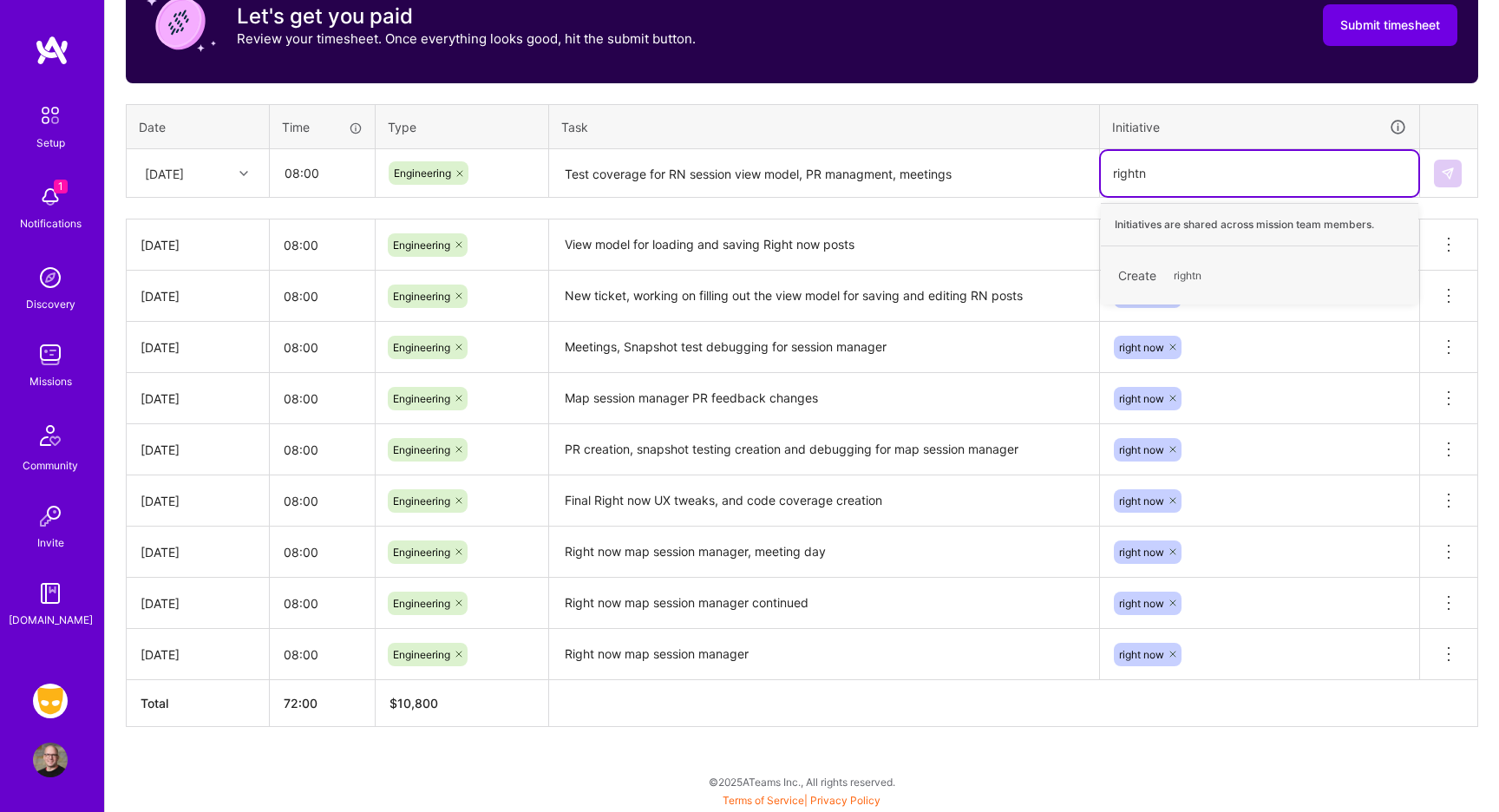
type input "right"
click at [1128, 277] on span "right now" at bounding box center [1140, 267] width 62 height 23
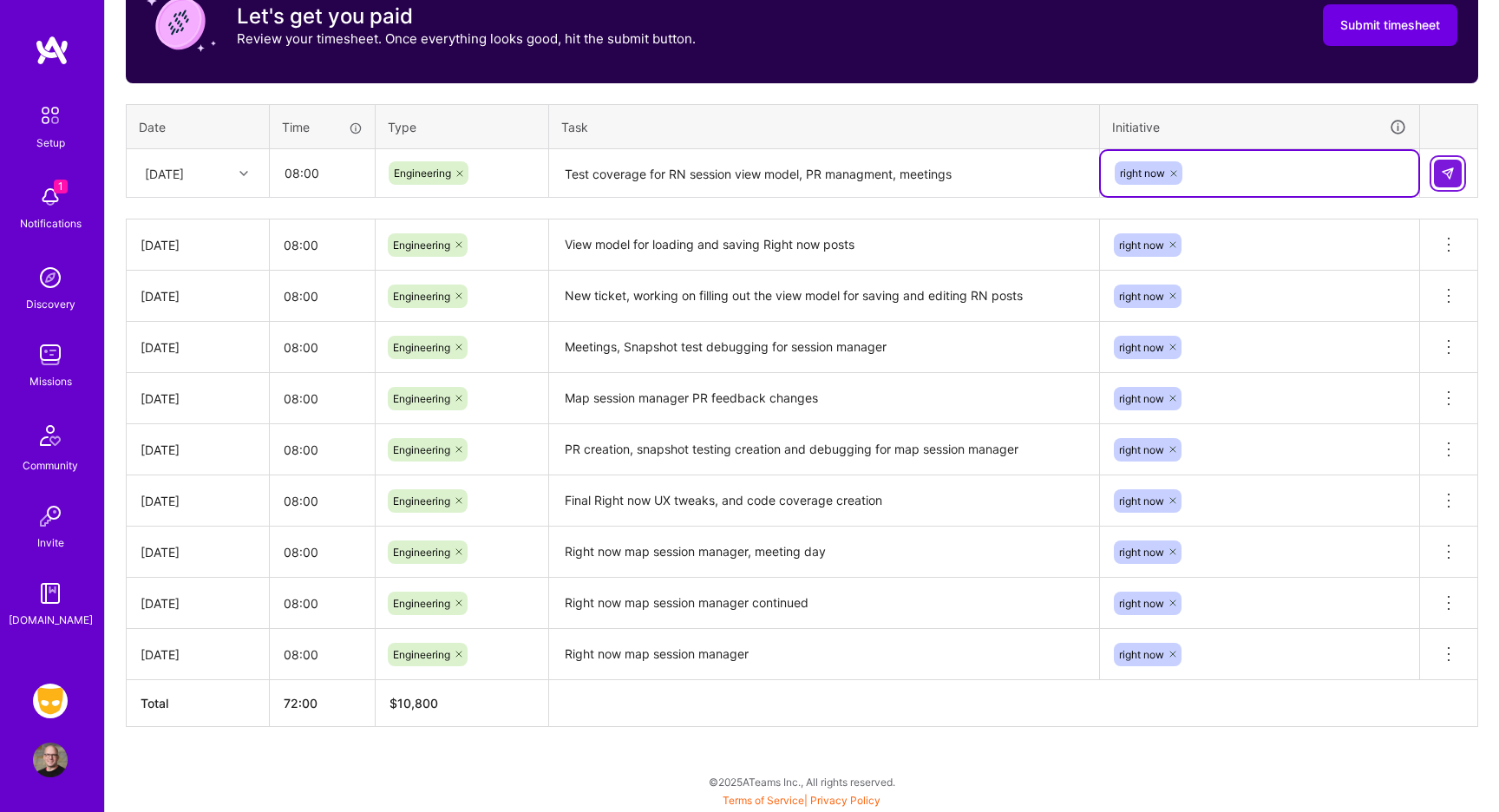
click at [1446, 167] on img at bounding box center [1447, 173] width 14 height 14
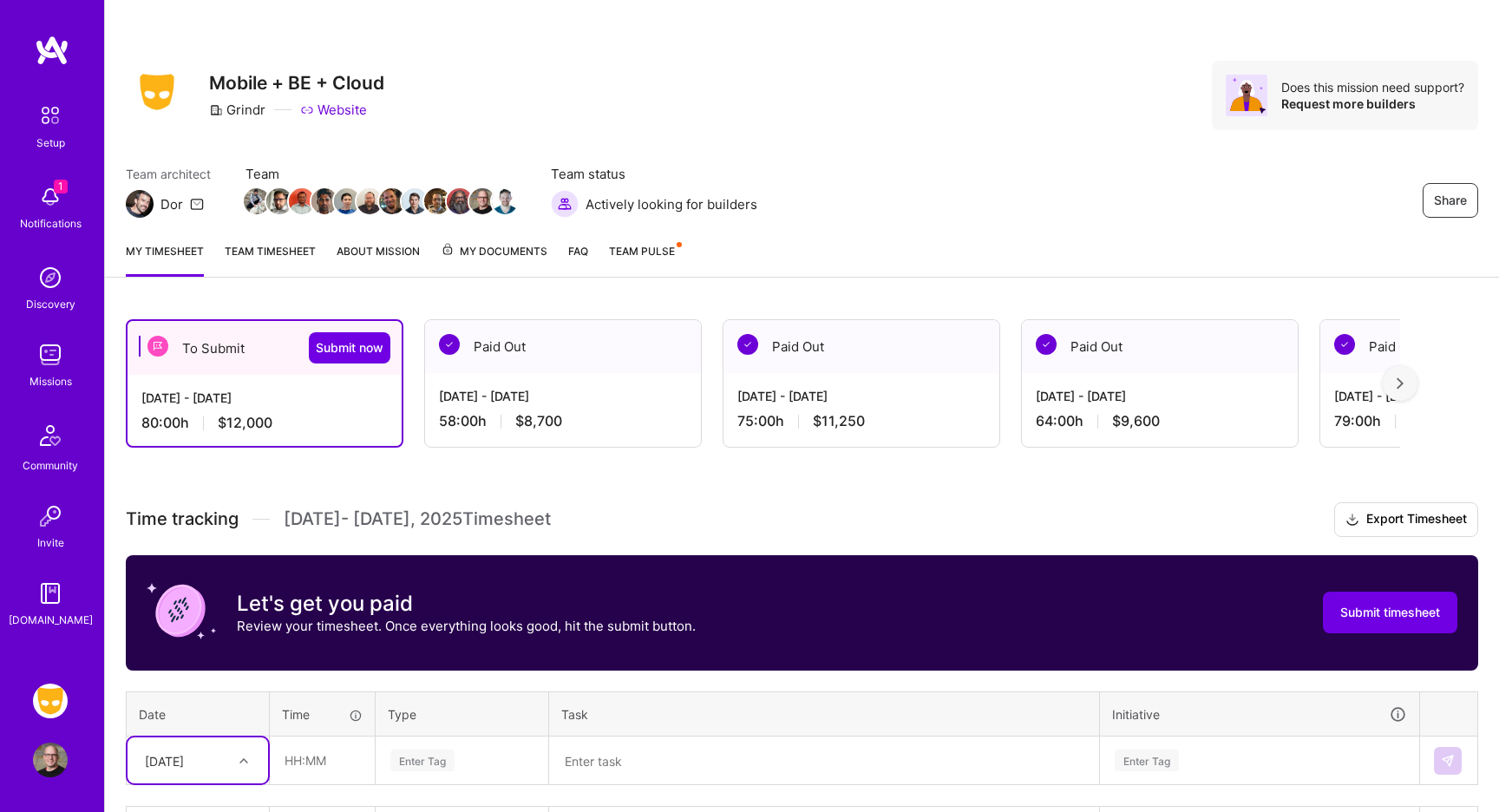
scroll to position [0, 0]
click at [356, 342] on span "Submit now" at bounding box center [349, 348] width 68 height 18
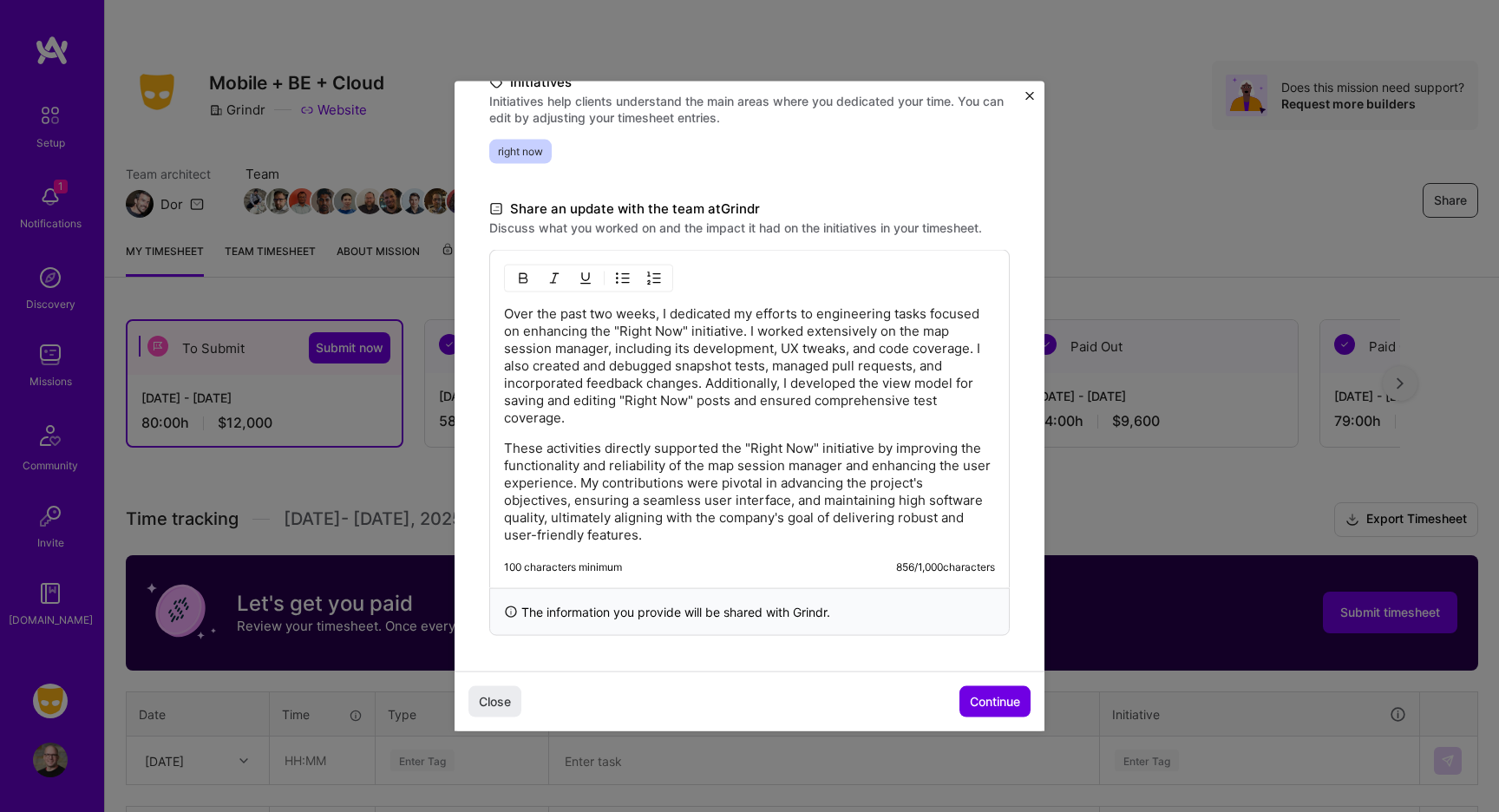
scroll to position [423, 0]
click at [993, 697] on span "Continue" at bounding box center [994, 701] width 51 height 18
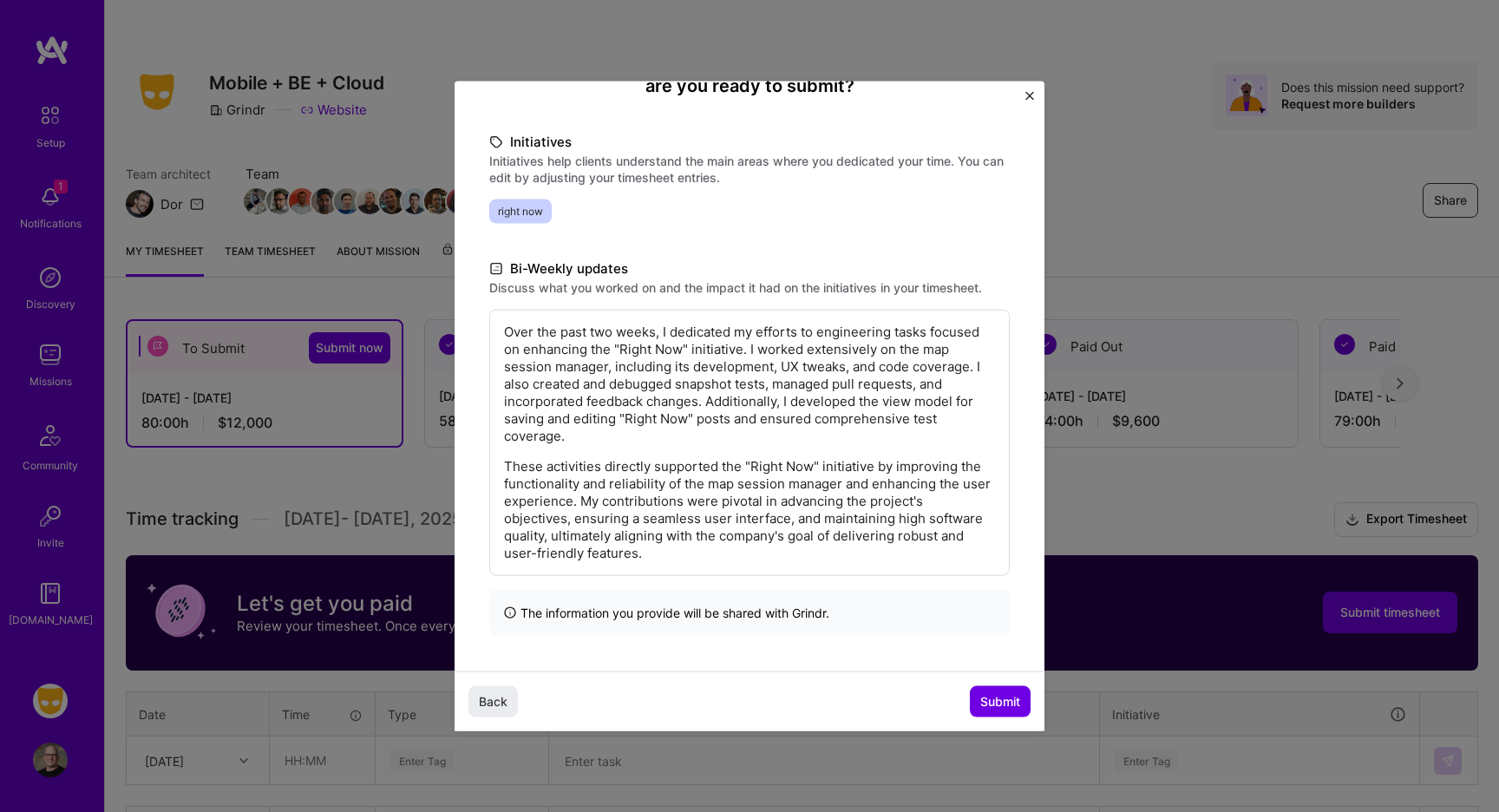
scroll to position [190, 0]
click at [1003, 701] on span "Submit" at bounding box center [1000, 701] width 40 height 18
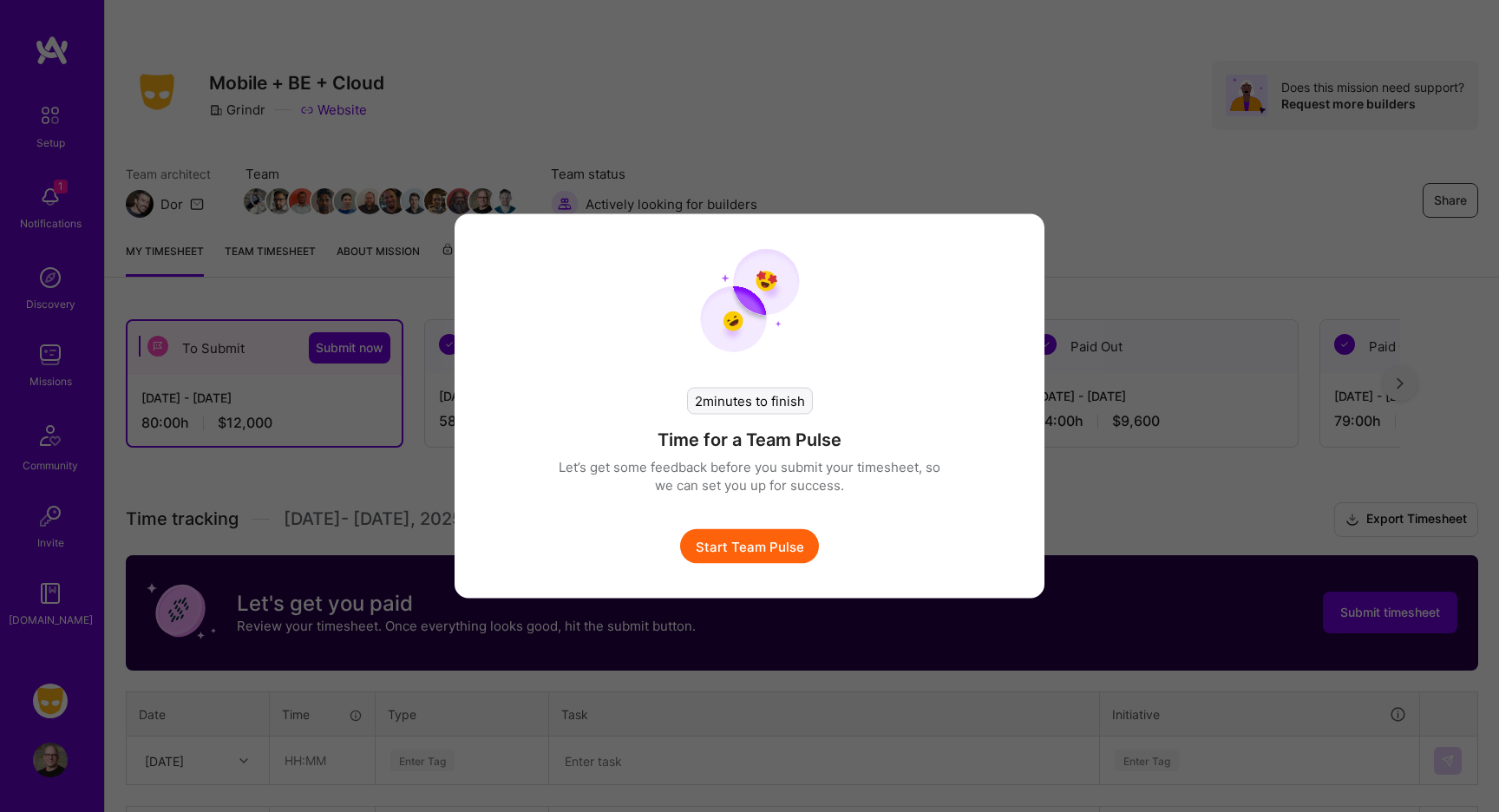
click at [784, 544] on button "Start Team Pulse" at bounding box center [749, 545] width 139 height 35
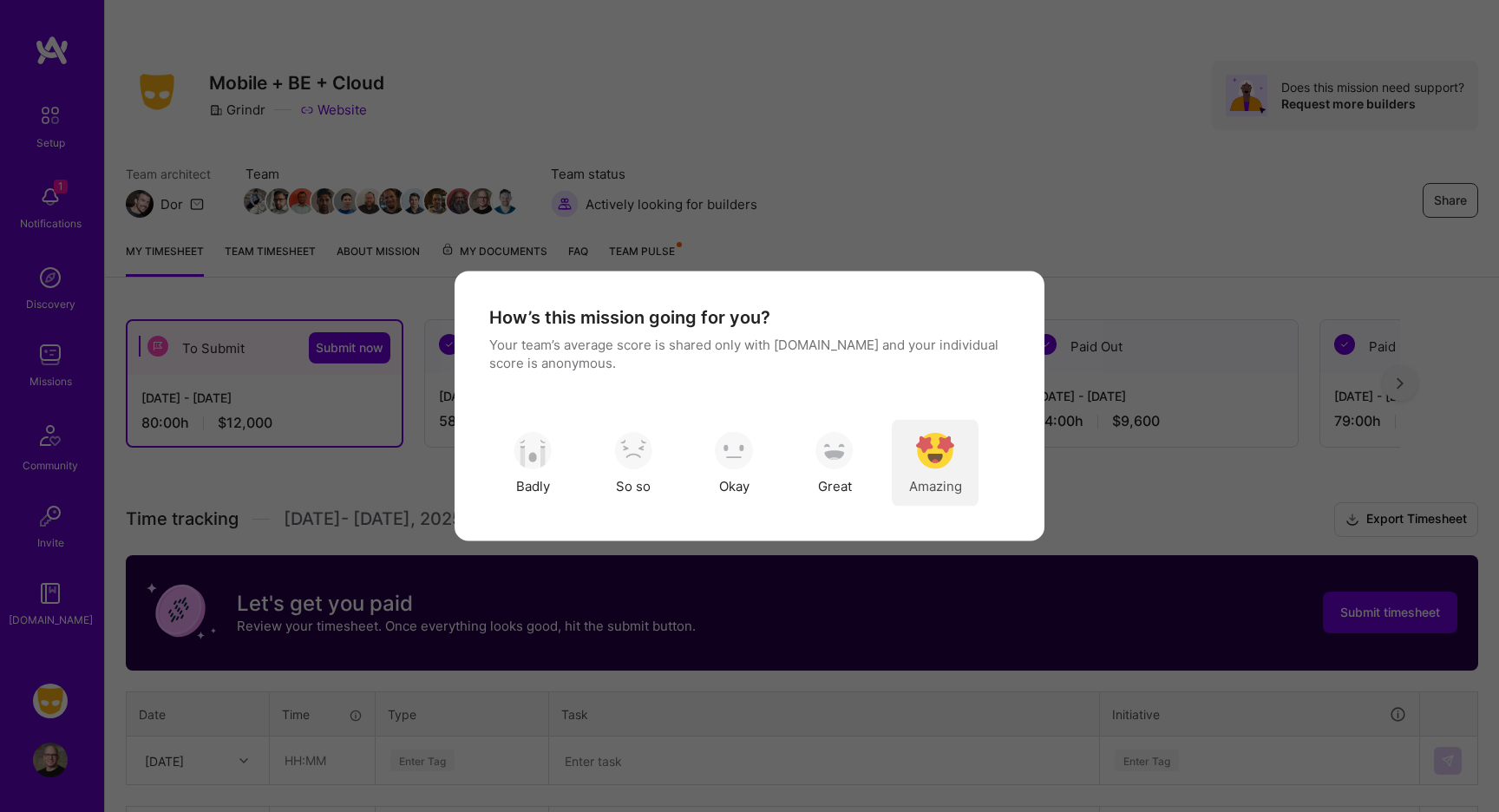
click at [927, 453] on img "modal" at bounding box center [935, 450] width 38 height 38
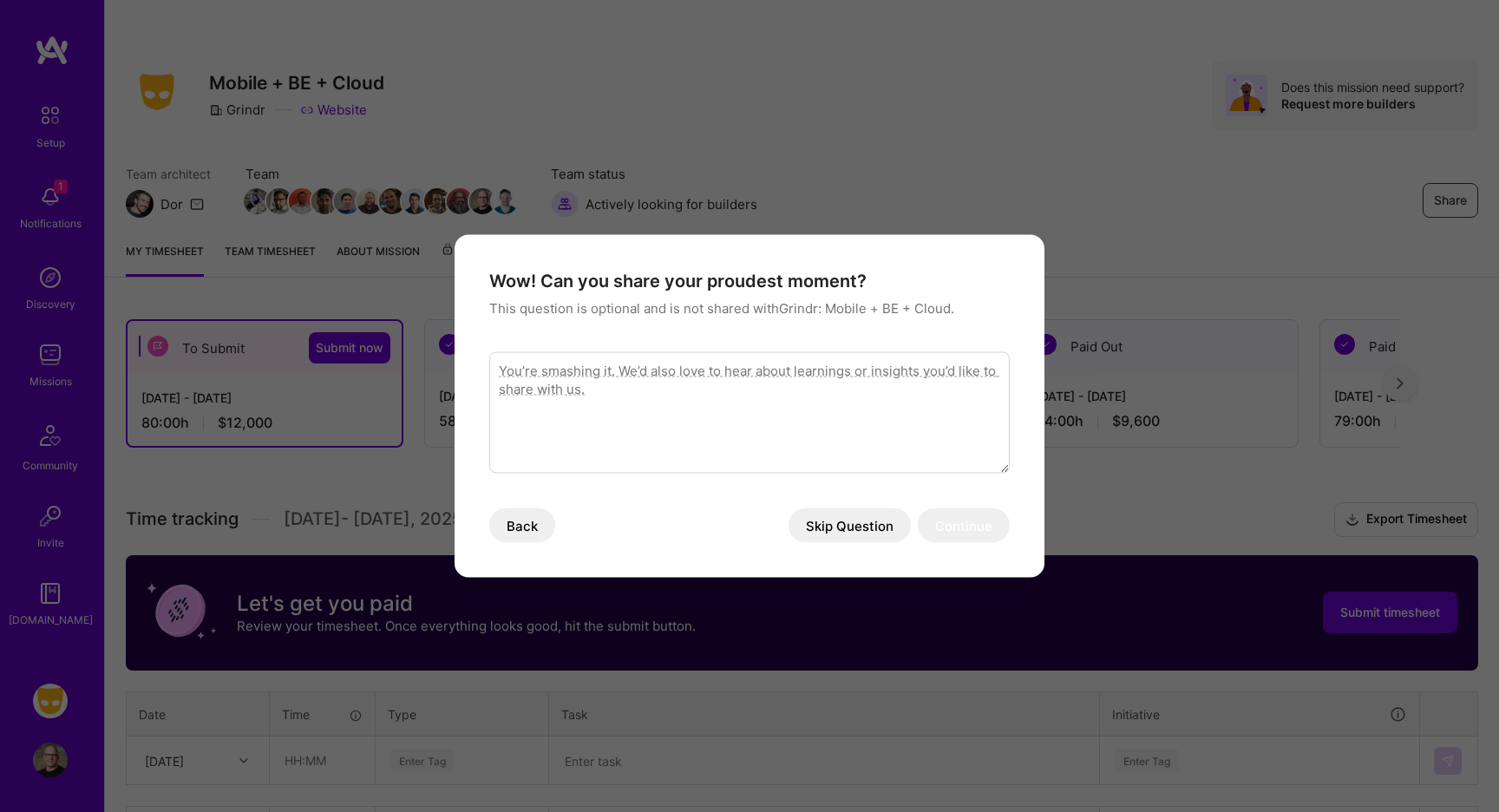
click at [876, 523] on button "Skip Question" at bounding box center [849, 525] width 123 height 35
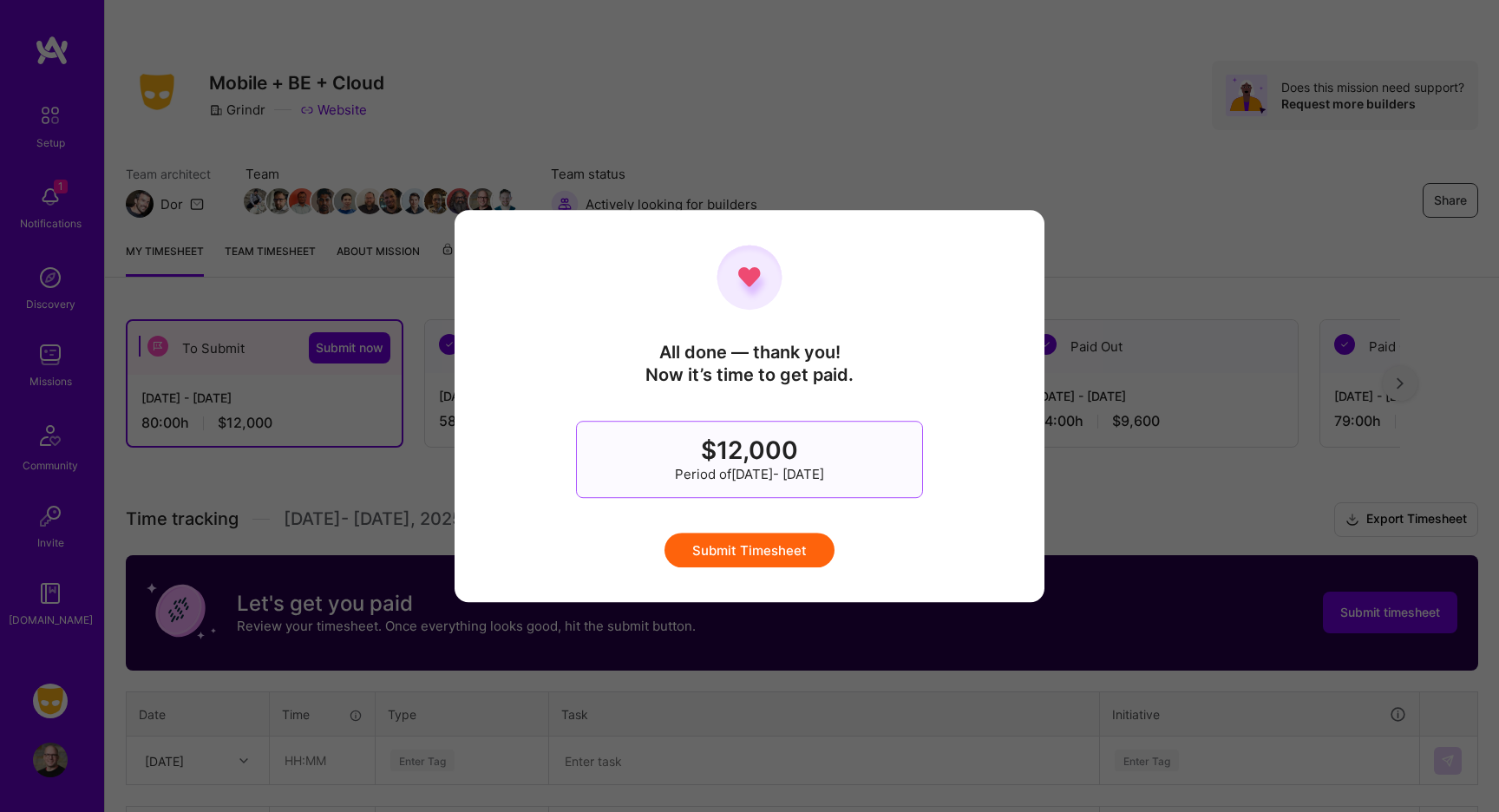
click at [782, 539] on button "Submit Timesheet" at bounding box center [749, 549] width 170 height 35
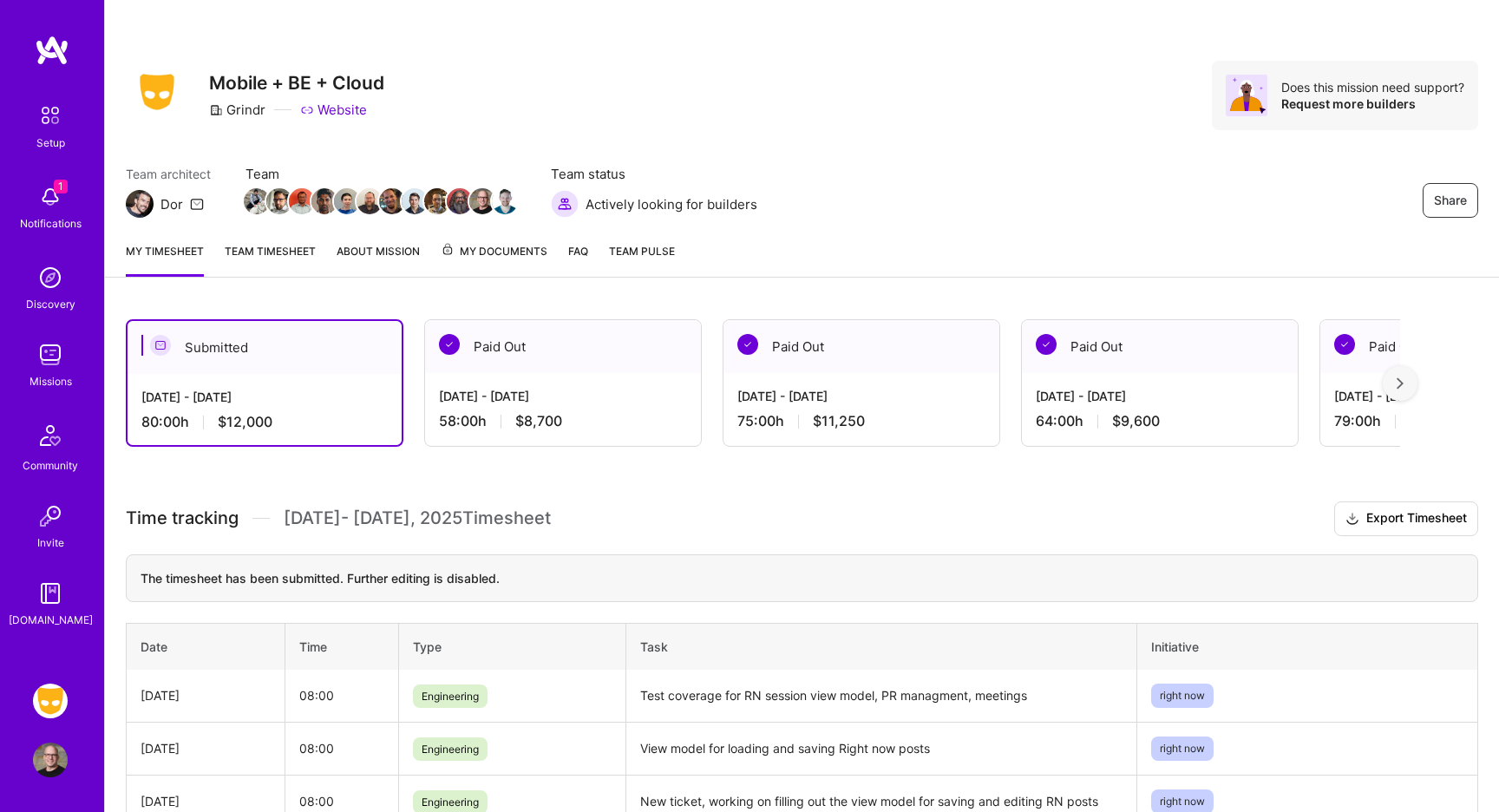
click at [57, 209] on img at bounding box center [50, 196] width 35 height 35
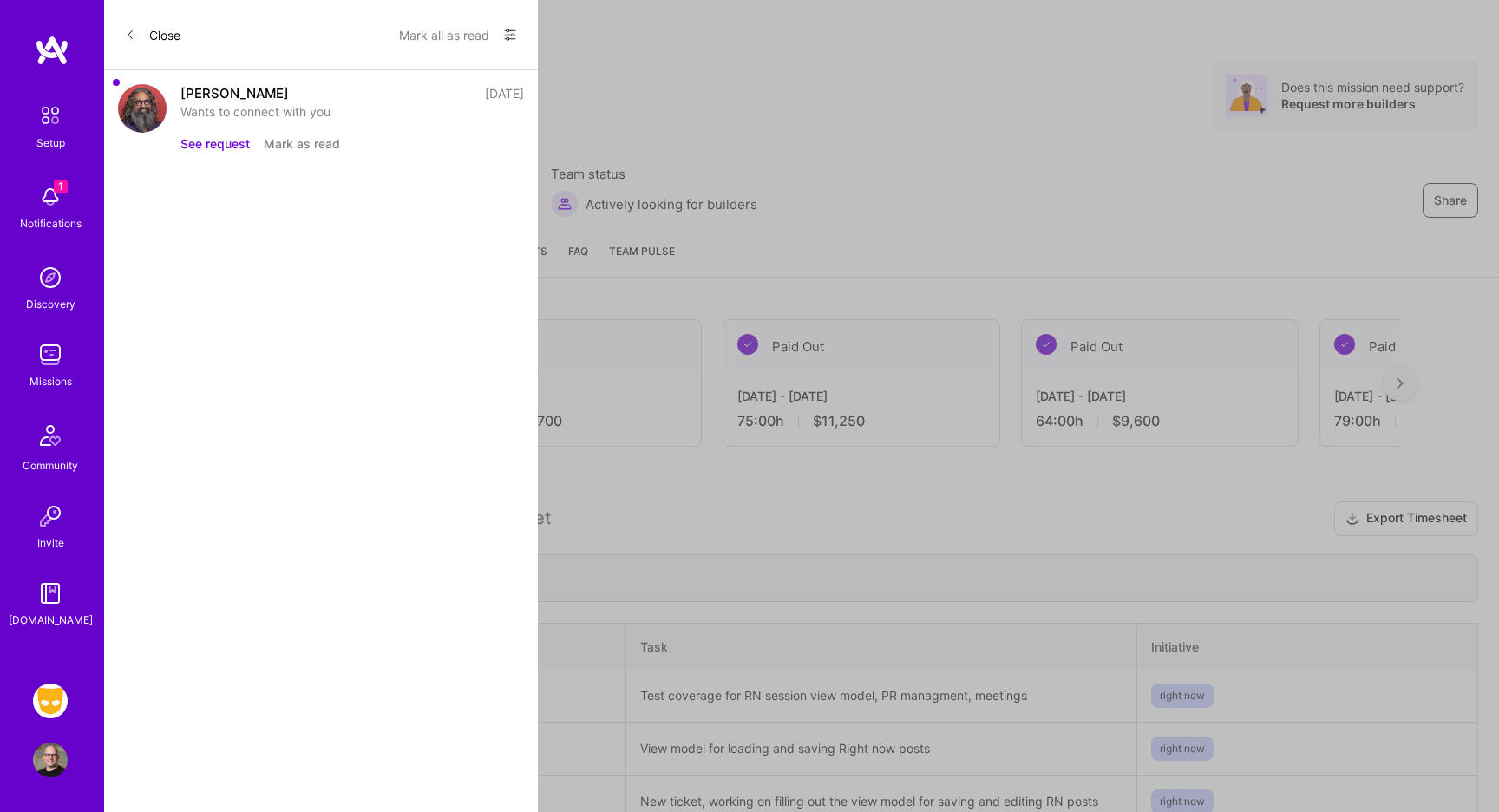
click at [214, 145] on button "See request" at bounding box center [215, 143] width 69 height 18
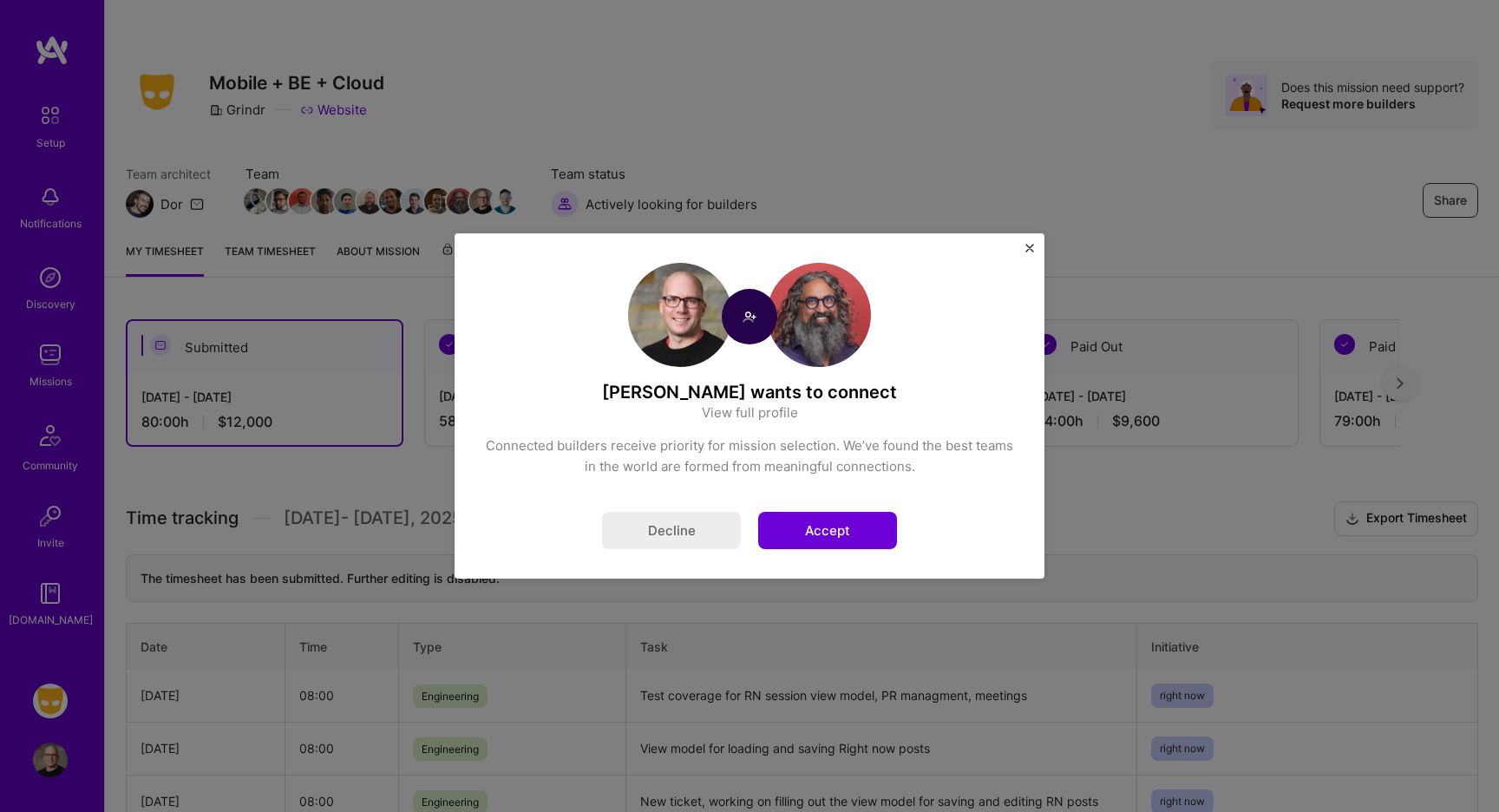
click at [829, 527] on button "Accept" at bounding box center [827, 530] width 139 height 37
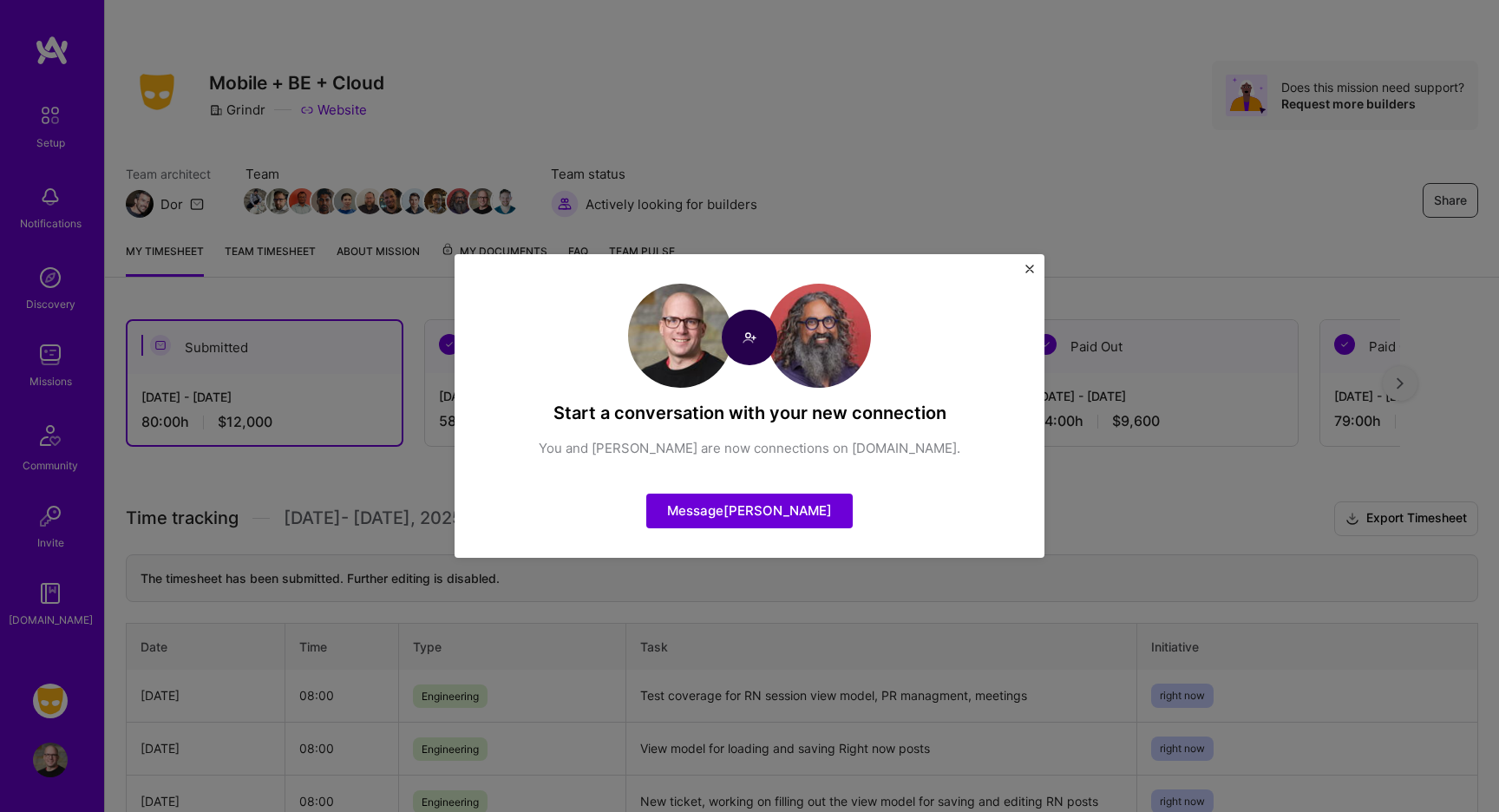
click at [1031, 269] on img "Close" at bounding box center [1030, 269] width 9 height 9
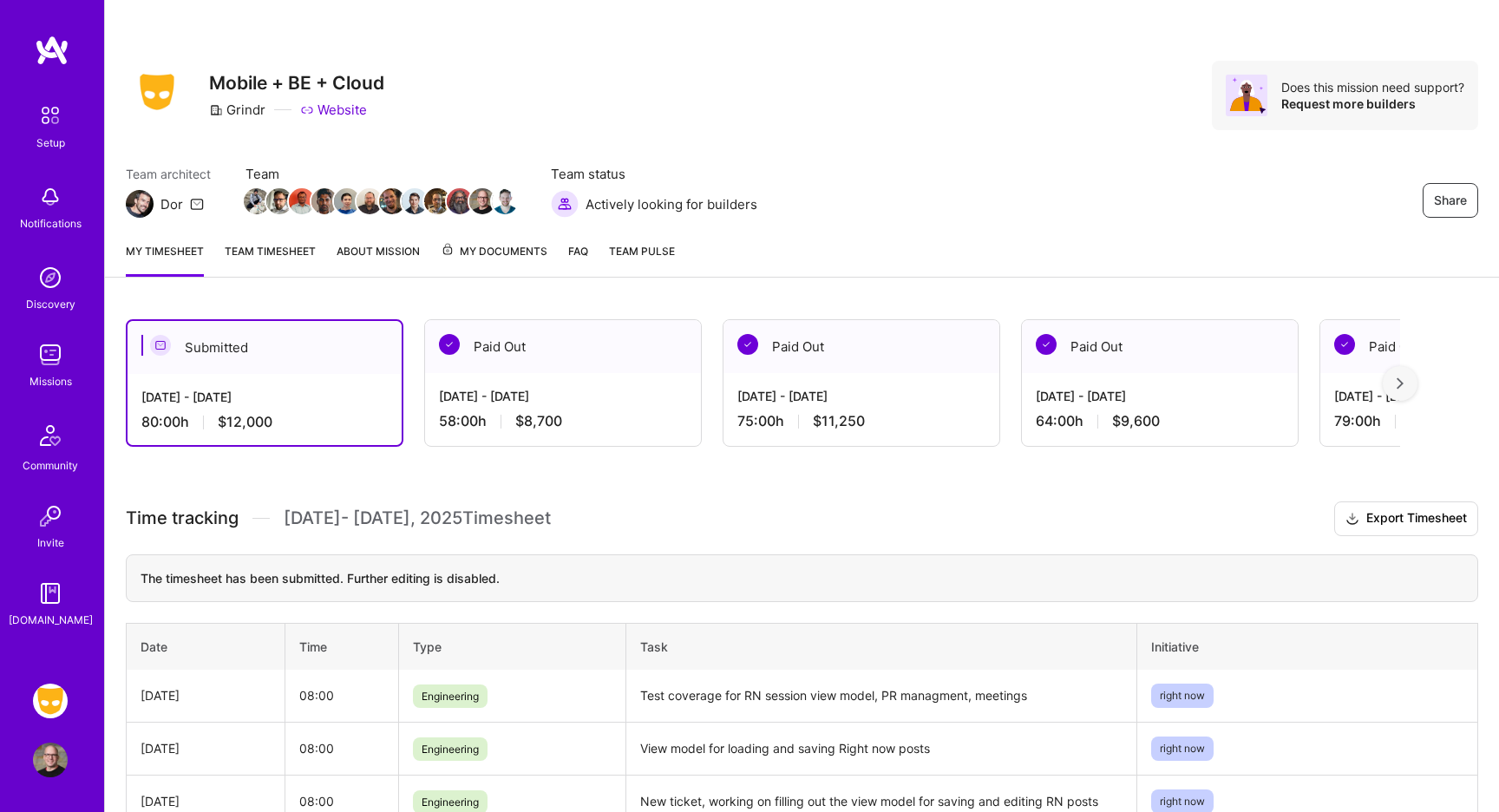
click at [53, 210] on img at bounding box center [50, 196] width 35 height 35
click at [46, 450] on img at bounding box center [50, 435] width 42 height 42
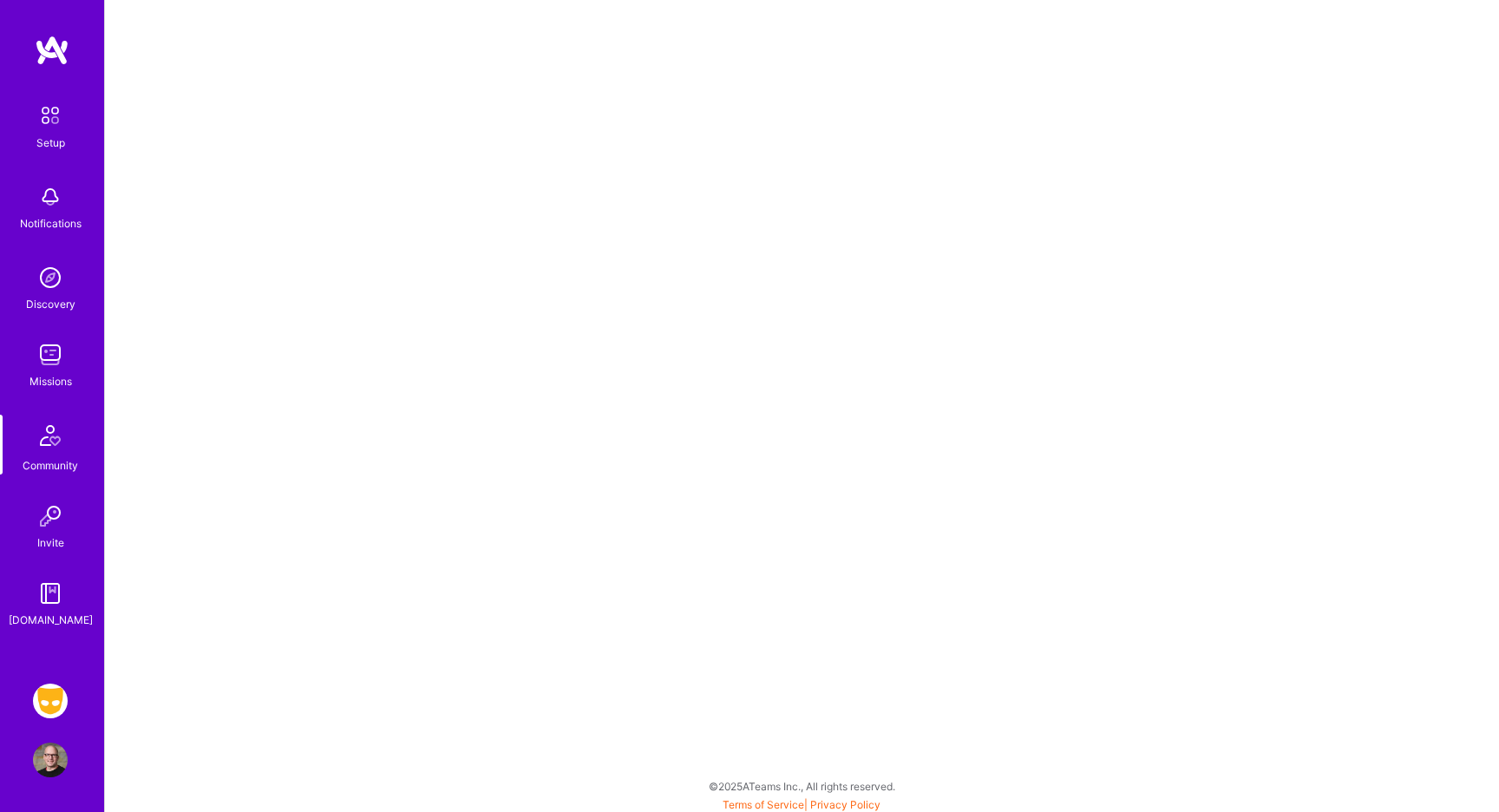
click at [60, 53] on img at bounding box center [52, 50] width 35 height 31
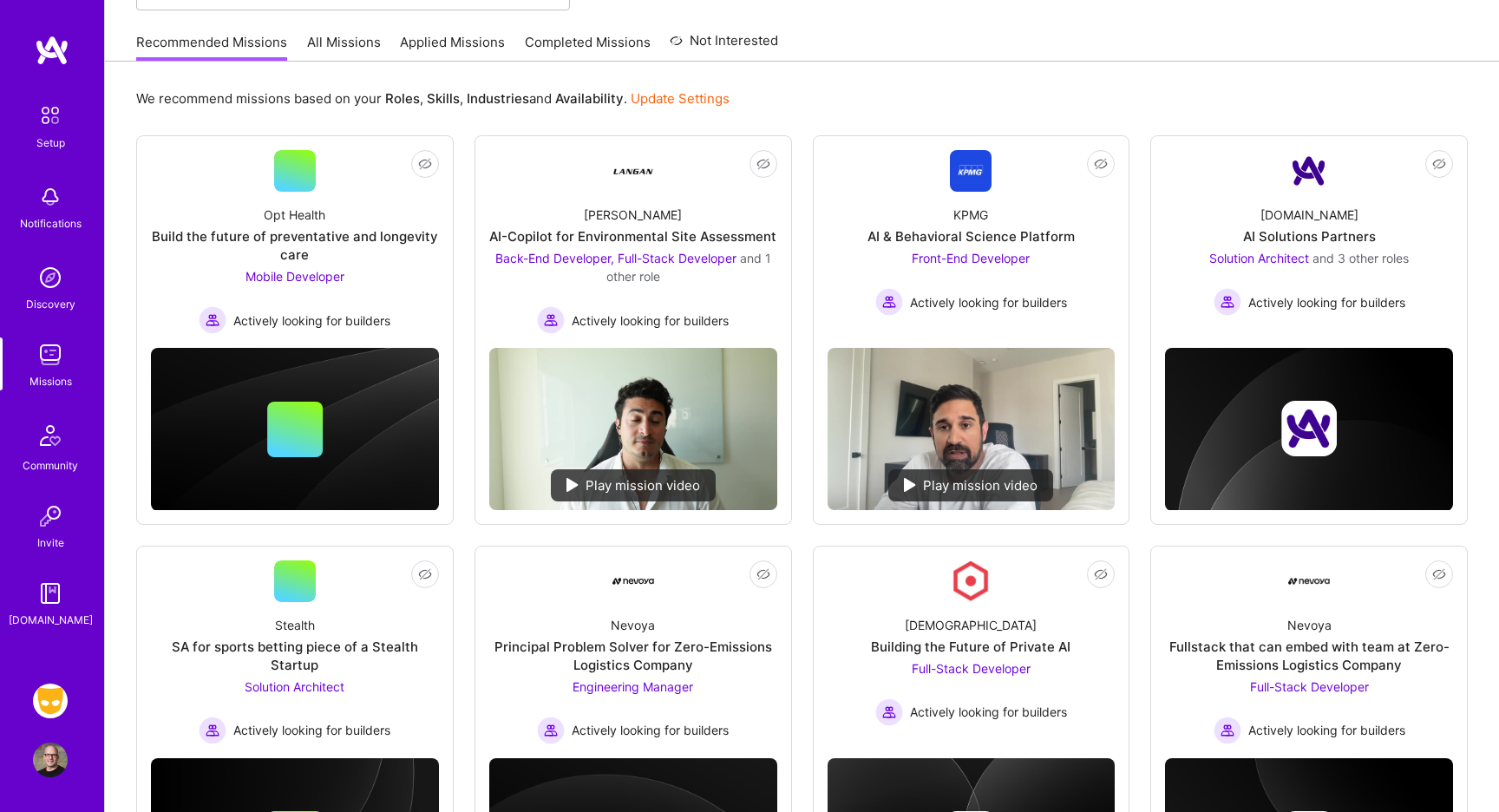
scroll to position [159, 0]
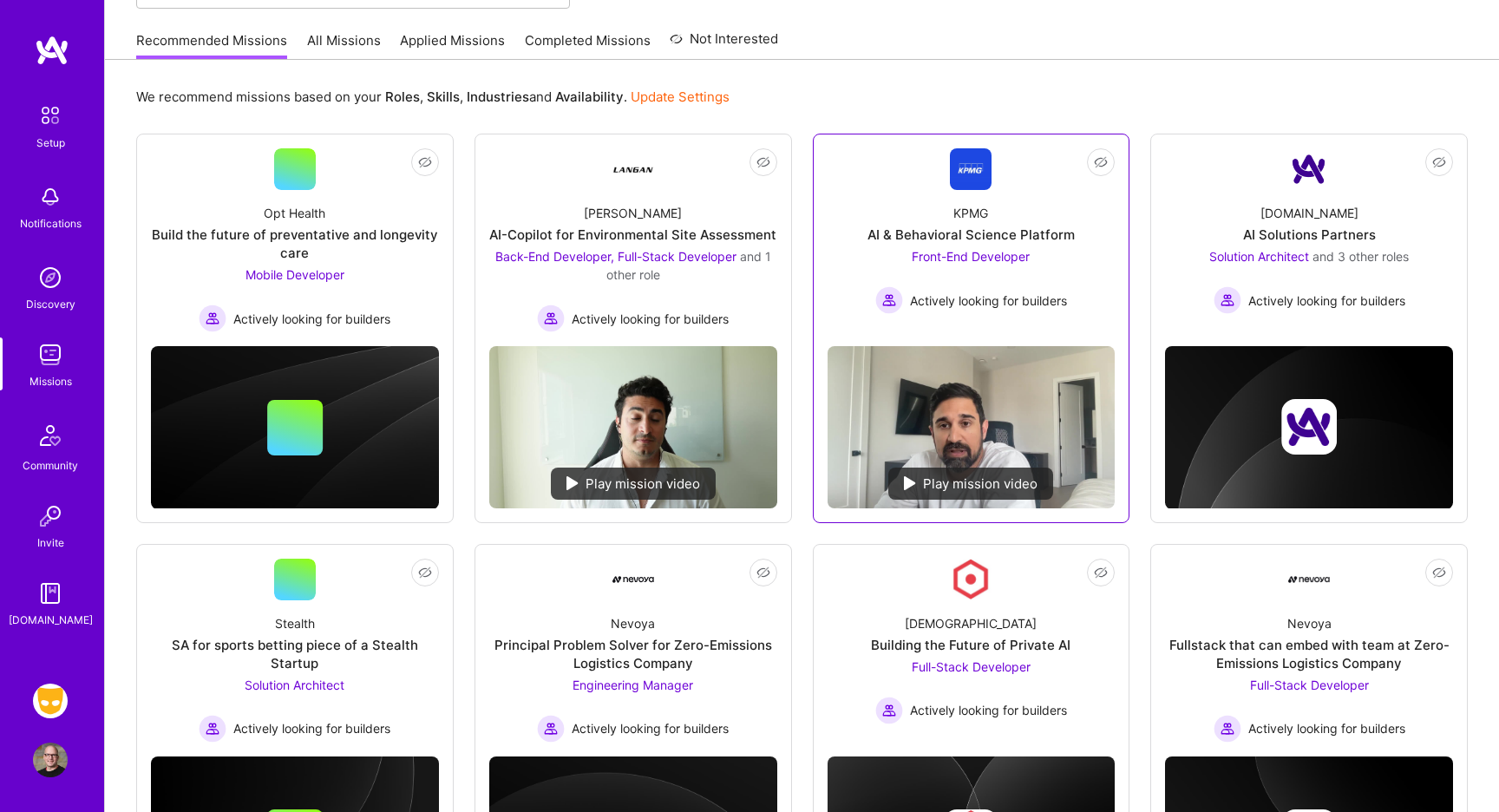
click at [937, 234] on div "AI & Behavioral Science Platform" at bounding box center [970, 235] width 207 height 18
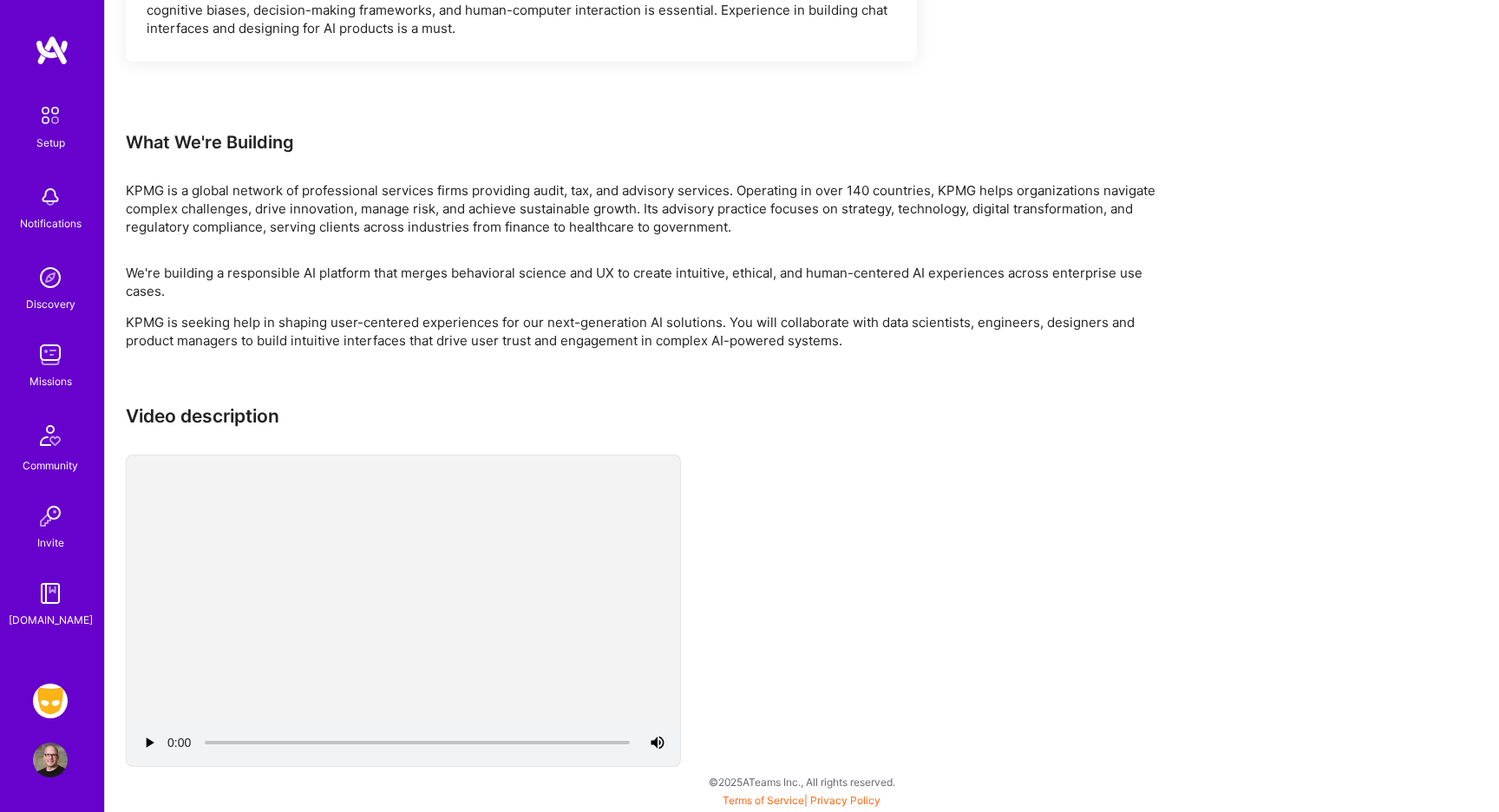
scroll to position [1185, 0]
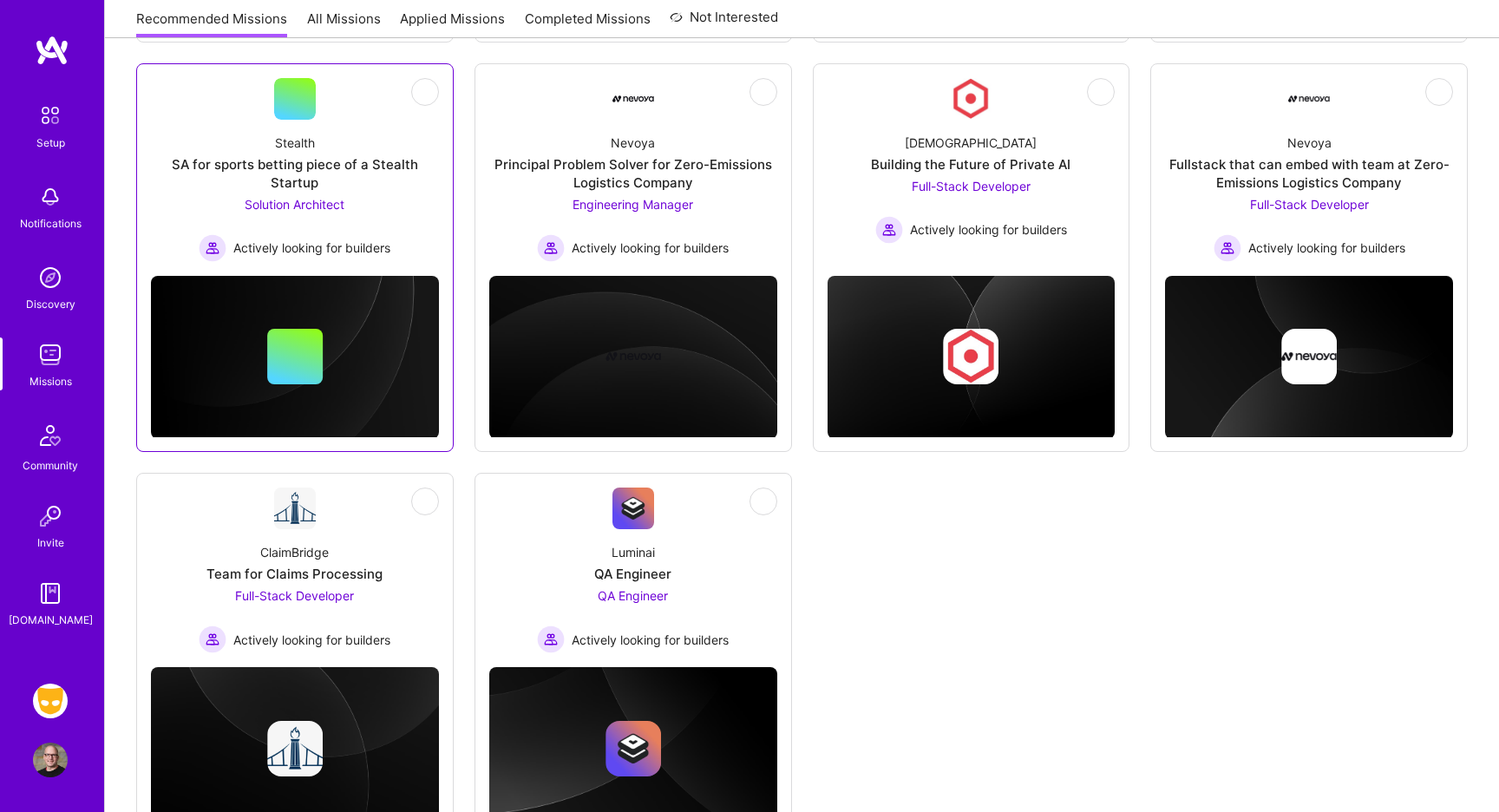
scroll to position [590, 0]
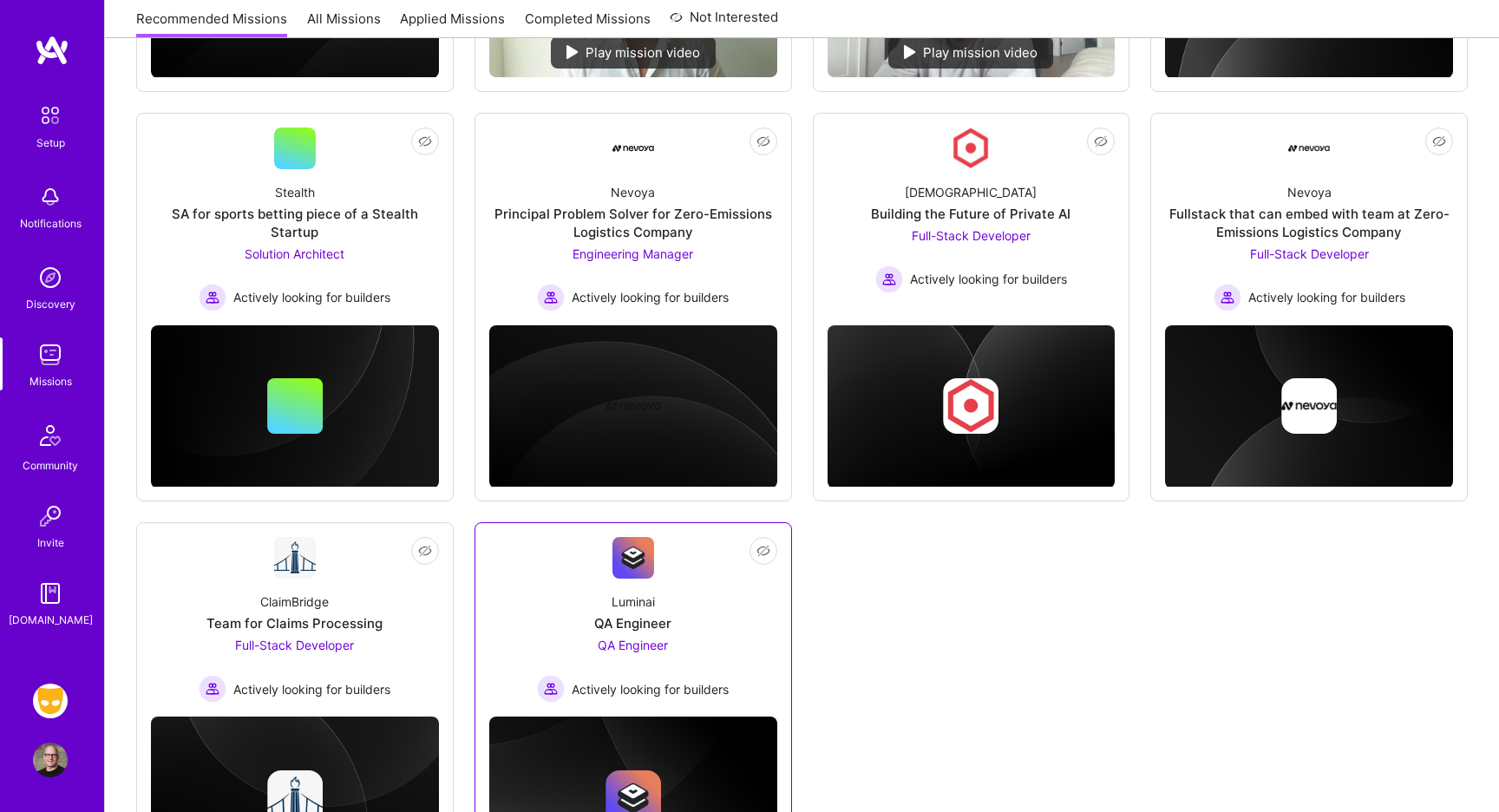
click at [634, 559] on img at bounding box center [633, 557] width 42 height 42
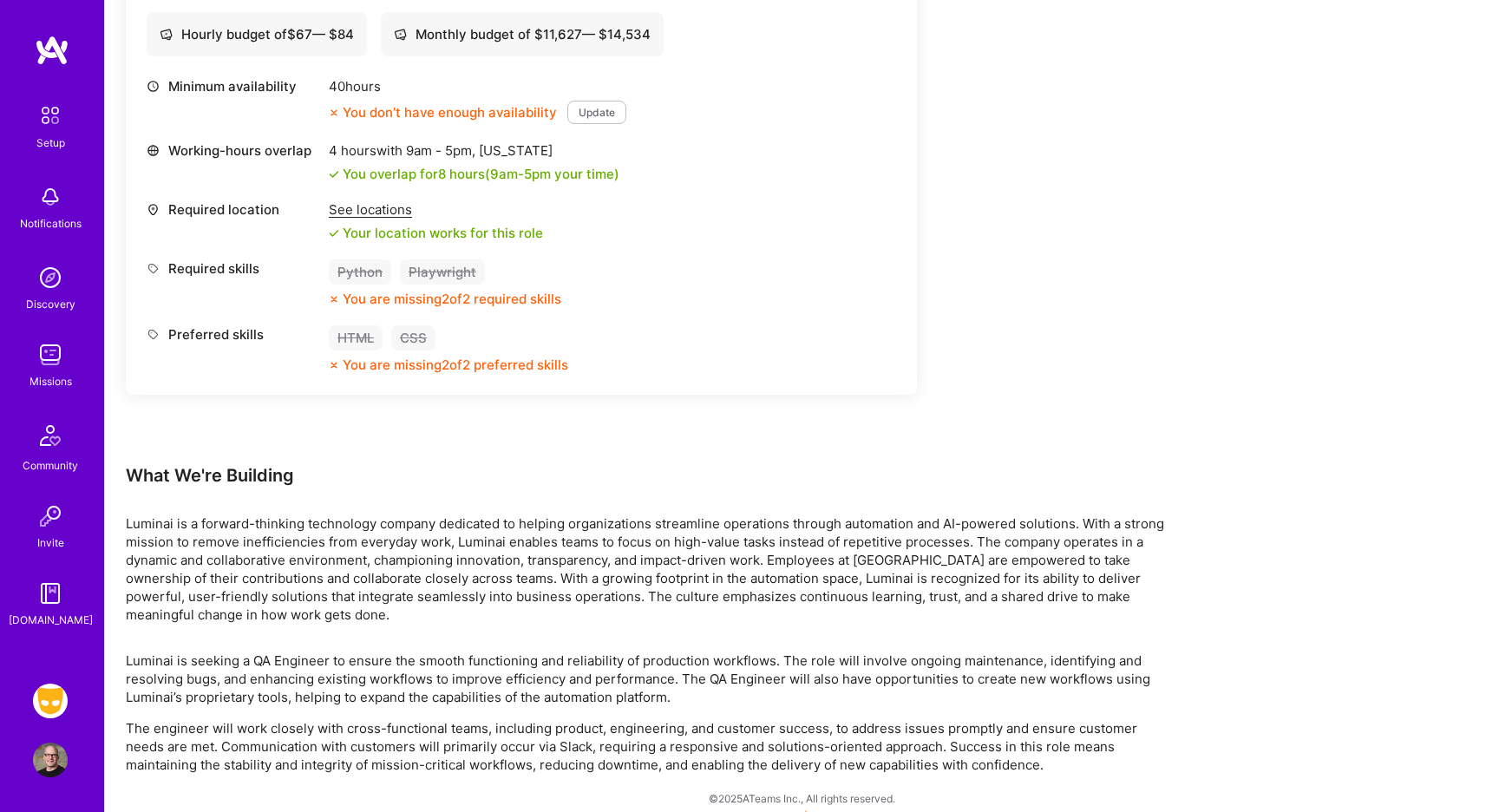
scroll to position [610, 0]
